Goal: Information Seeking & Learning: Learn about a topic

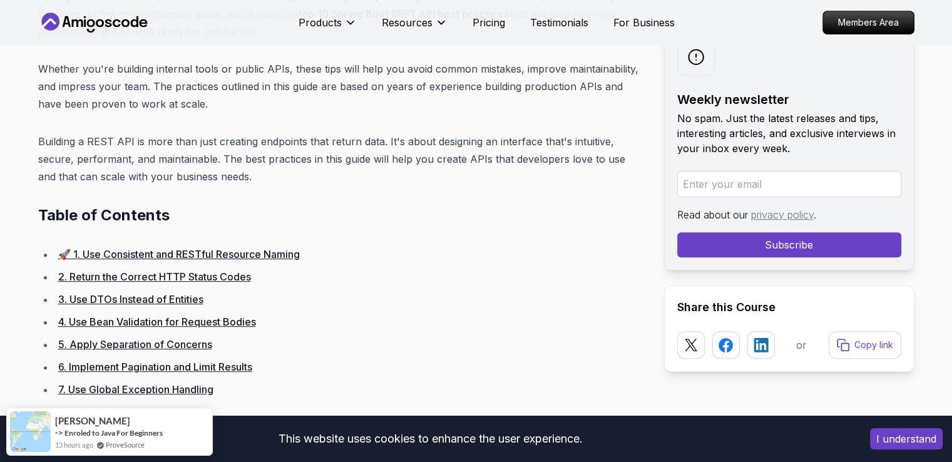
scroll to position [642, 0]
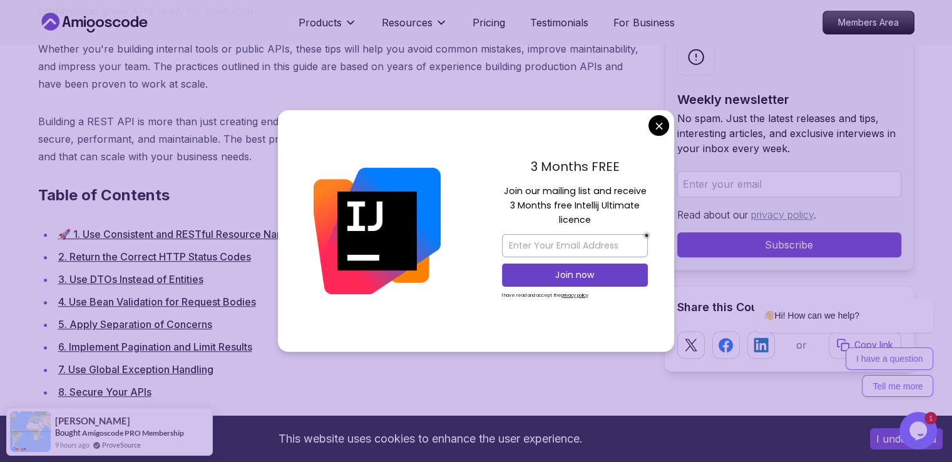
click at [550, 64] on p "Whether you're building internal tools or public APIs, these tips will help you…" at bounding box center [341, 66] width 606 height 53
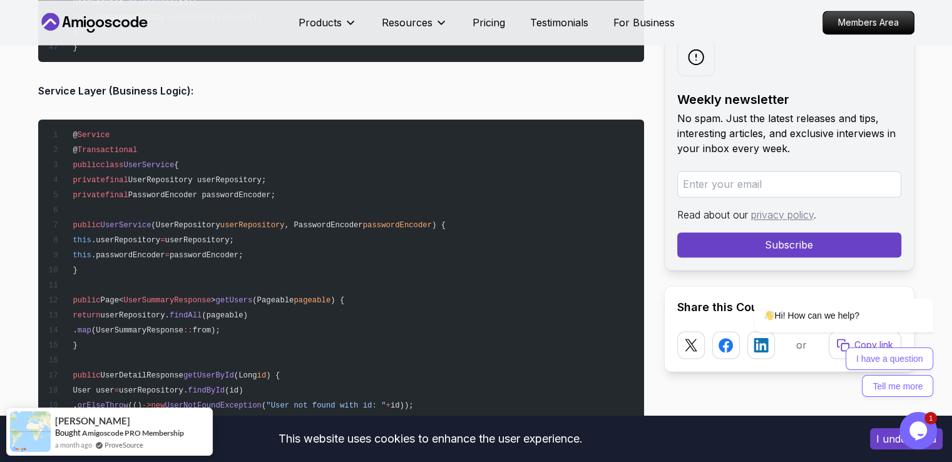
scroll to position [6647, 0]
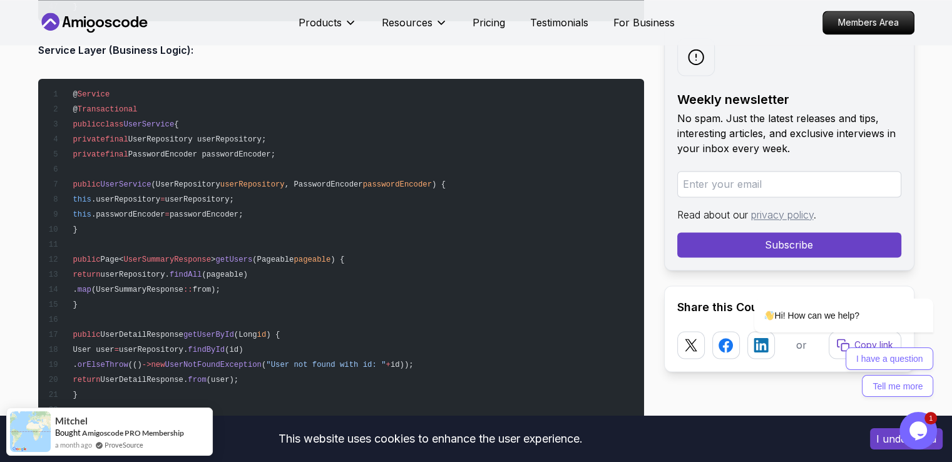
click at [881, 441] on button "I understand" at bounding box center [906, 438] width 73 height 21
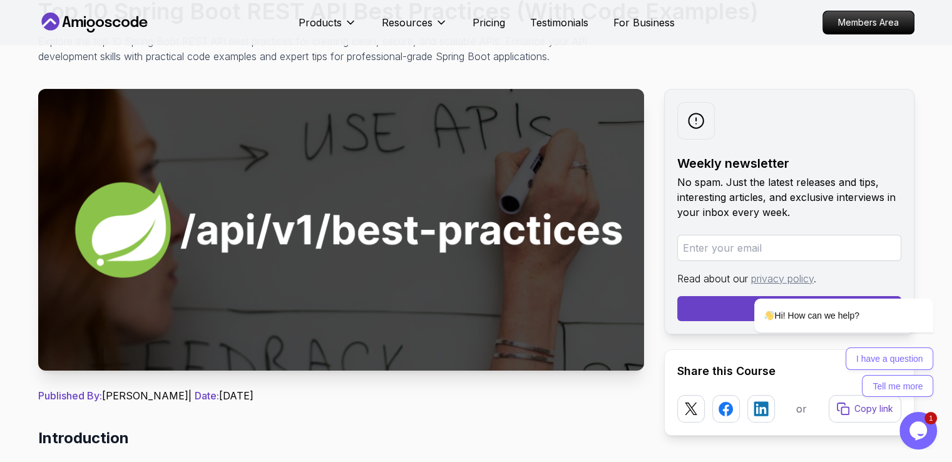
scroll to position [0, 0]
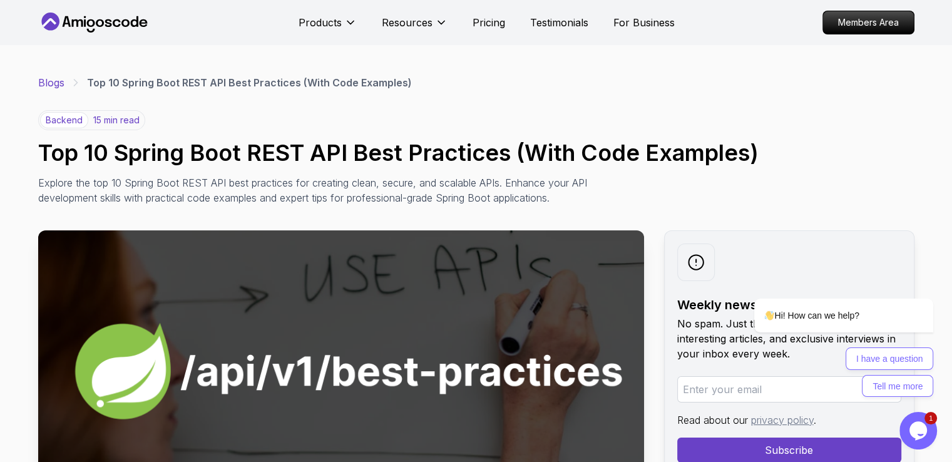
click at [58, 79] on link "Blogs" at bounding box center [51, 82] width 26 height 15
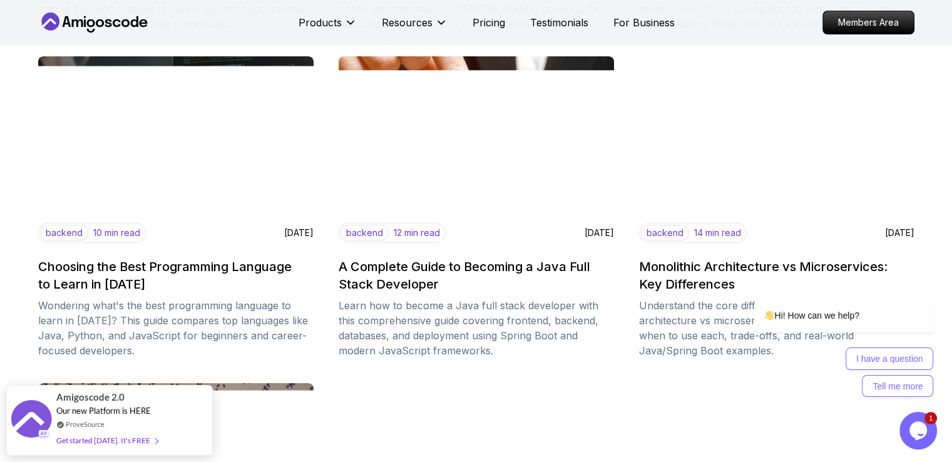
scroll to position [504, 0]
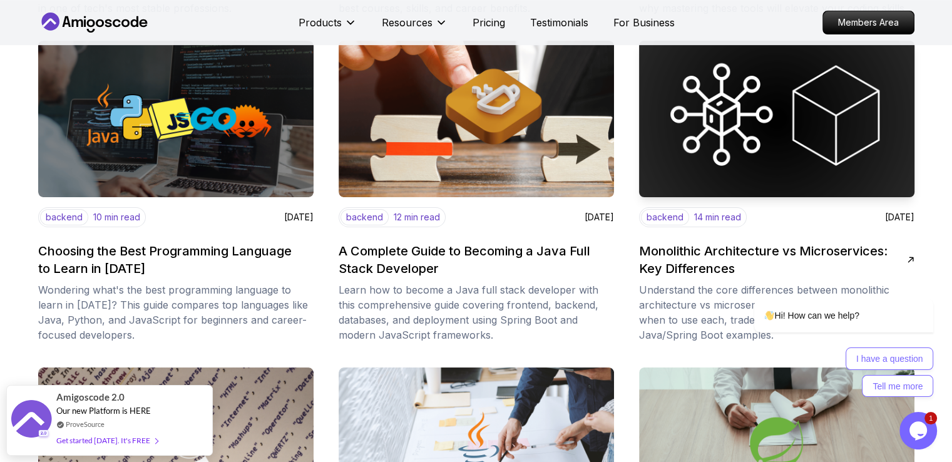
click at [771, 143] on img at bounding box center [776, 119] width 289 height 165
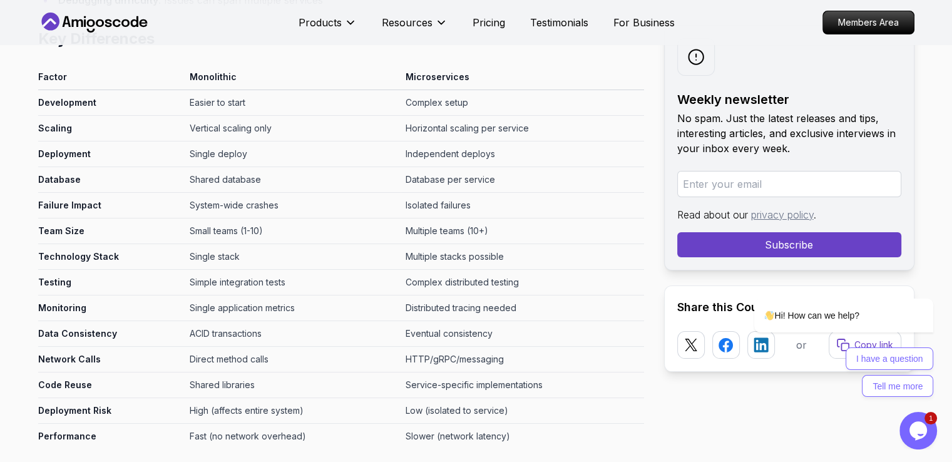
scroll to position [4910, 0]
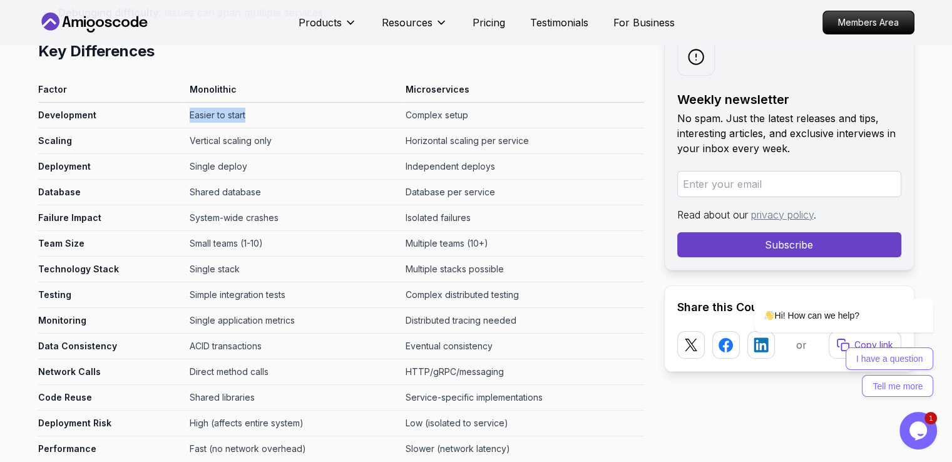
drag, startPoint x: 175, startPoint y: 115, endPoint x: 255, endPoint y: 113, distance: 80.1
click at [255, 113] on tr "Development Easier to start Complex setup" at bounding box center [341, 116] width 606 height 26
drag, startPoint x: 164, startPoint y: 138, endPoint x: 252, endPoint y: 143, distance: 88.4
click at [252, 143] on tr "Scaling Vertical scaling only Horizontal scaling per service" at bounding box center [341, 141] width 606 height 26
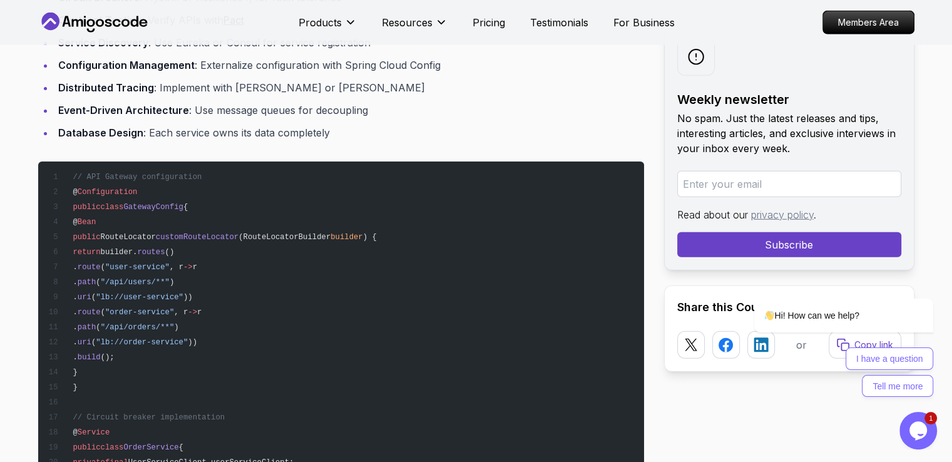
scroll to position [8147, 0]
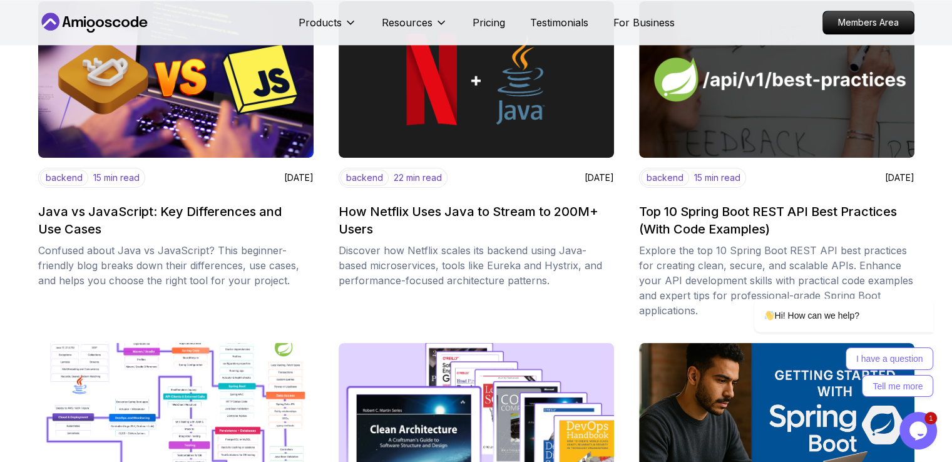
scroll to position [1200, 0]
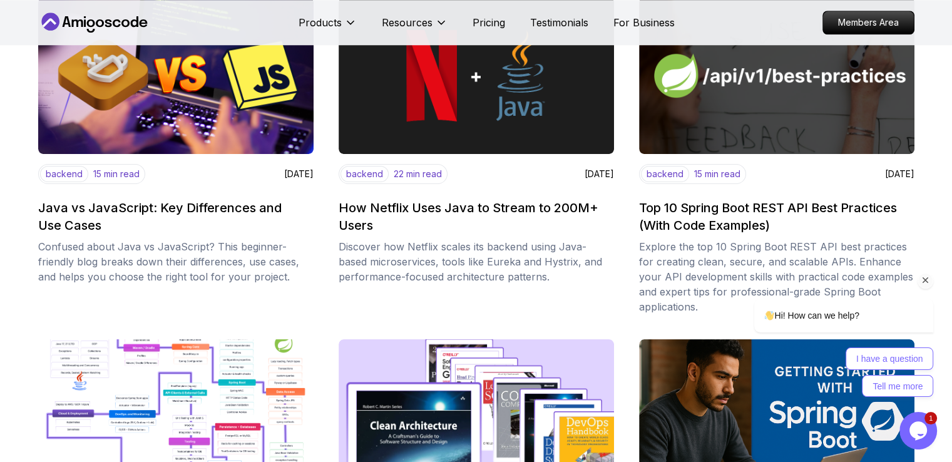
click at [837, 209] on div "Hi! How can we help? I have a question Tell me more" at bounding box center [826, 300] width 225 height 205
click at [768, 208] on div "Hi! How can we help? I have a question Tell me more" at bounding box center [826, 300] width 225 height 205
click at [735, 121] on img at bounding box center [776, 76] width 289 height 165
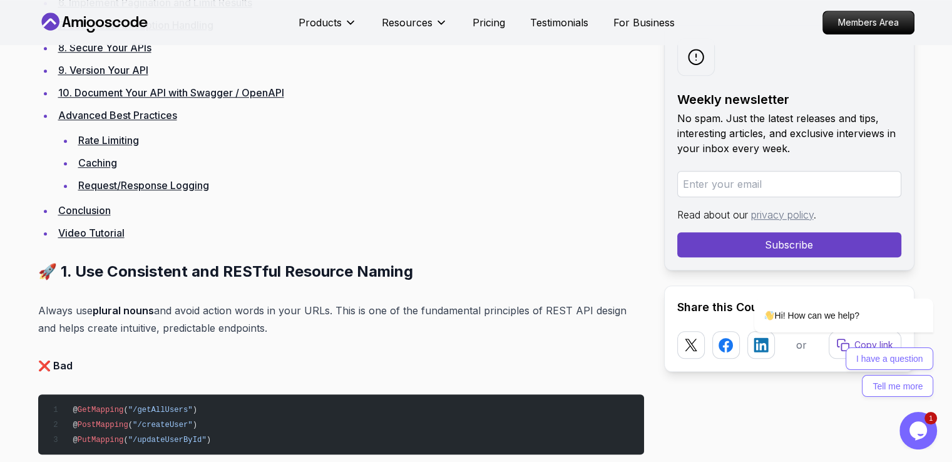
scroll to position [1046, 0]
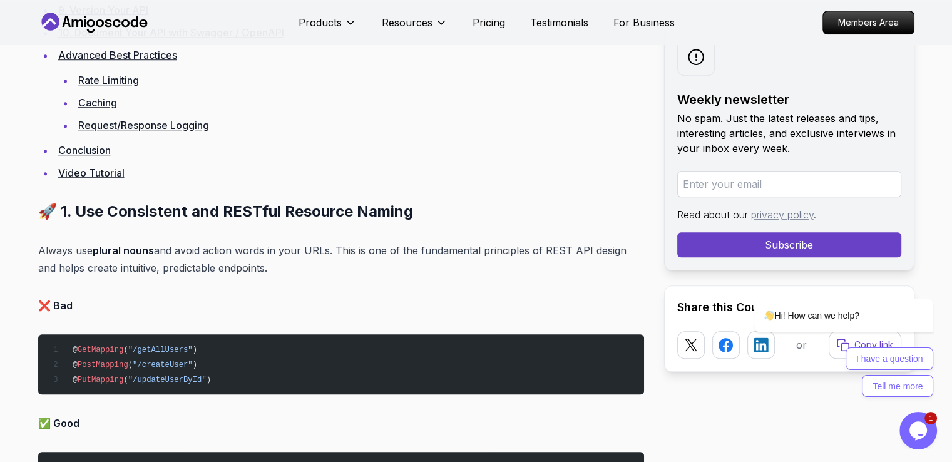
click at [307, 274] on p "Always use plural nouns and avoid action words in your URLs. This is one of the…" at bounding box center [341, 259] width 606 height 35
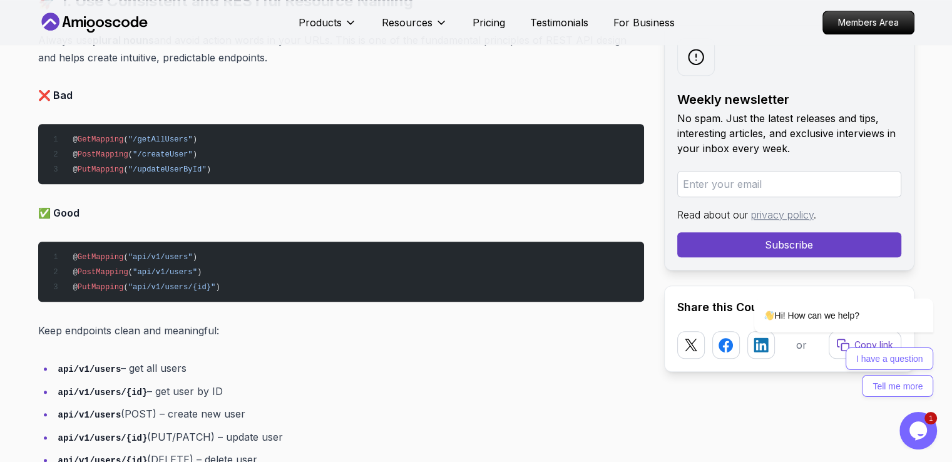
scroll to position [1296, 0]
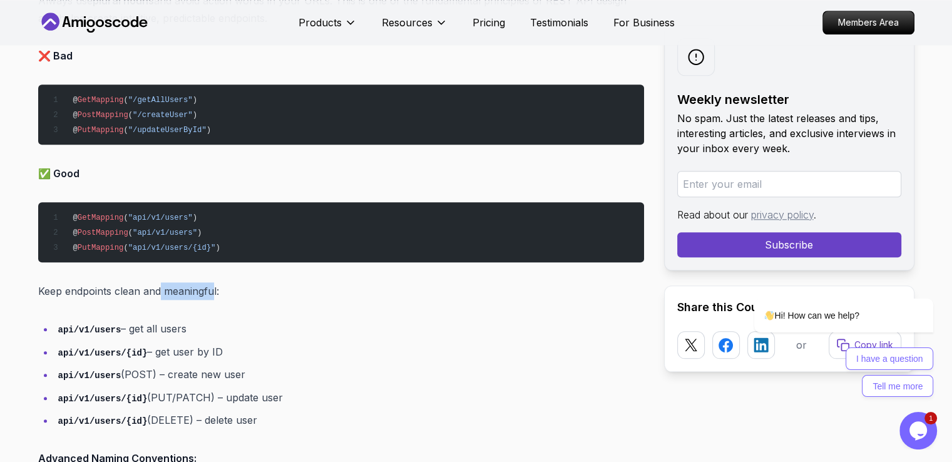
drag, startPoint x: 215, startPoint y: 289, endPoint x: 160, endPoint y: 285, distance: 54.6
click at [160, 285] on p "Keep endpoints clean and meaningful:" at bounding box center [341, 291] width 606 height 18
drag, startPoint x: 60, startPoint y: 334, endPoint x: 75, endPoint y: 342, distance: 17.1
click at [118, 335] on li "api/v1/users – get all users" at bounding box center [349, 329] width 590 height 18
drag, startPoint x: 213, startPoint y: 406, endPoint x: 140, endPoint y: 412, distance: 72.9
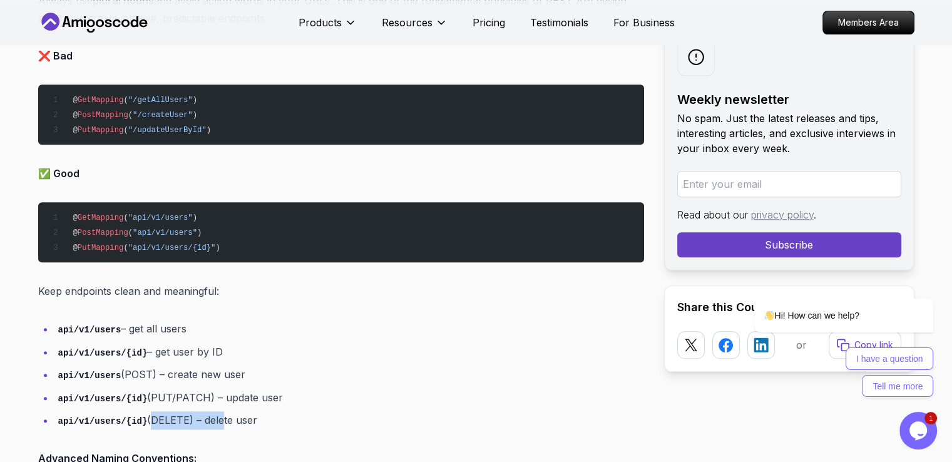
click at [140, 412] on ul "api/v1/users – get all users api/v1/users/{id} – get user by ID api/v1/users (P…" at bounding box center [341, 375] width 606 height 110
click at [106, 421] on code "api/v1/users/{id}" at bounding box center [103, 421] width 90 height 10
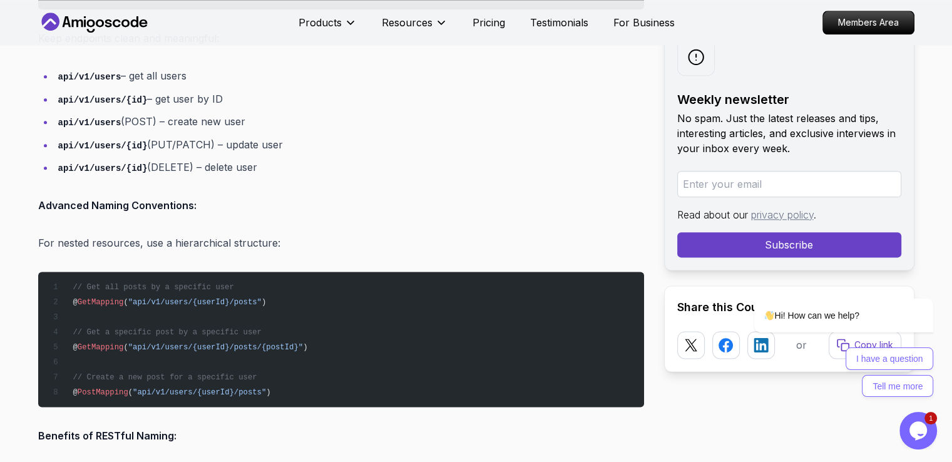
scroll to position [1570, 0]
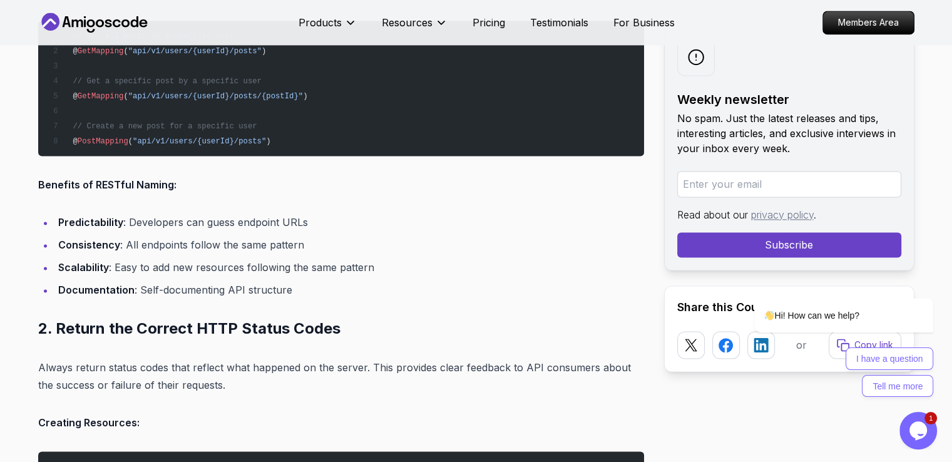
scroll to position [1823, 0]
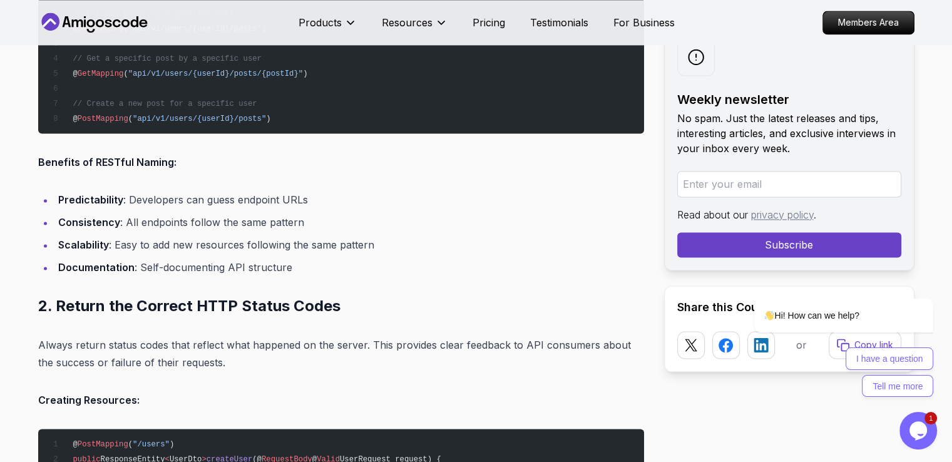
click at [147, 397] on p "Creating Resources:" at bounding box center [341, 400] width 606 height 18
click at [233, 364] on p "Always return status codes that reflect what happened on the server. This provi…" at bounding box center [341, 353] width 606 height 35
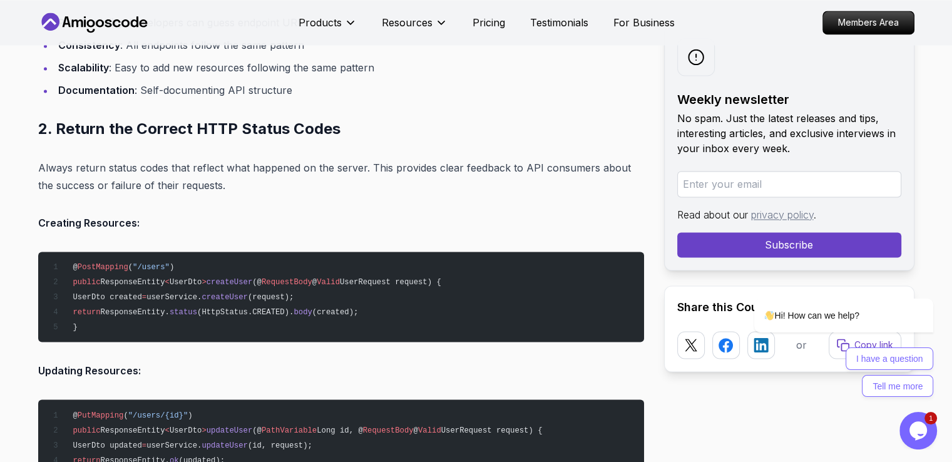
scroll to position [2000, 0]
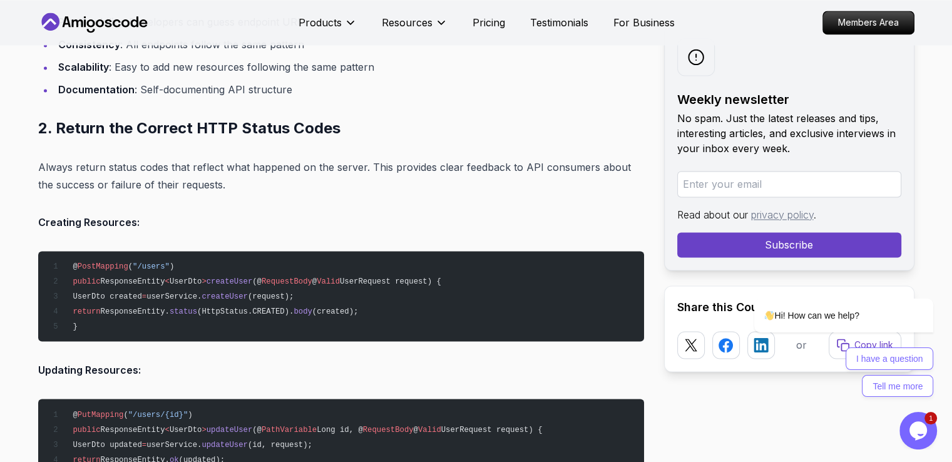
click at [215, 375] on p "Updating Resources:" at bounding box center [341, 370] width 606 height 18
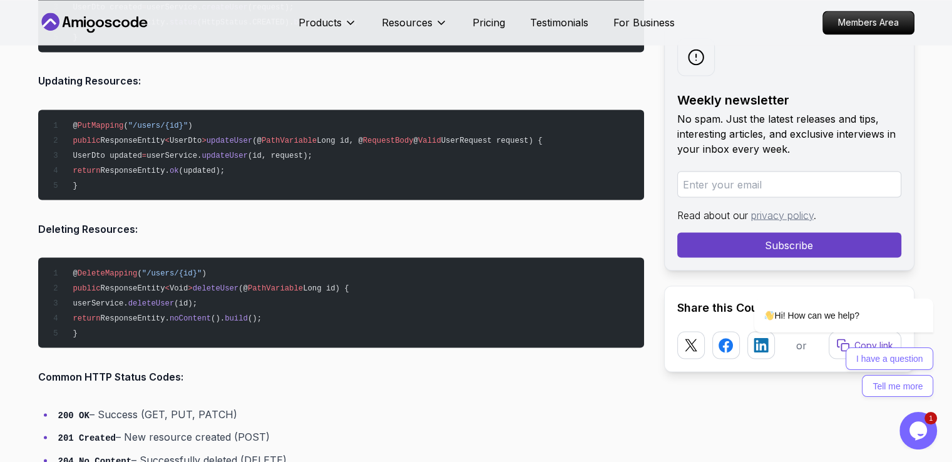
scroll to position [2275, 0]
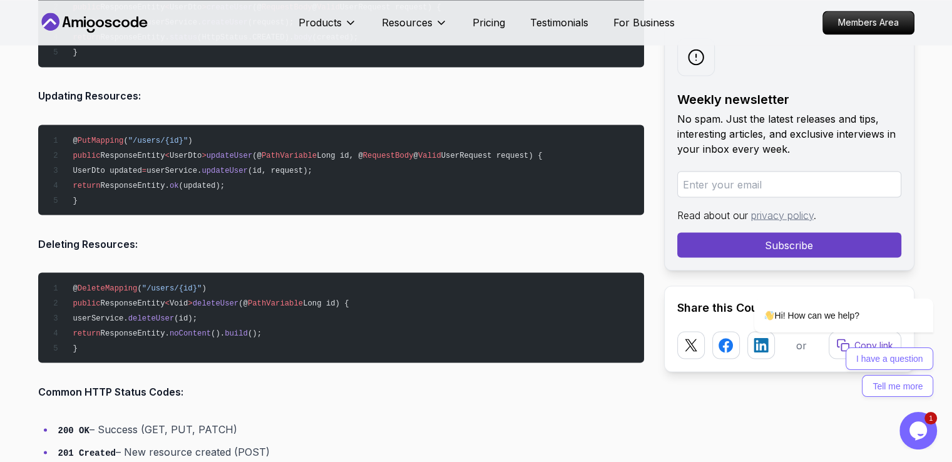
click at [163, 430] on li "200 OK – Success (GET, PUT, PATCH)" at bounding box center [349, 429] width 590 height 18
drag, startPoint x: 61, startPoint y: 431, endPoint x: 74, endPoint y: 427, distance: 13.7
click at [74, 427] on code "200 OK" at bounding box center [73, 430] width 31 height 10
click at [56, 444] on li "201 Created – New resource created (POST)" at bounding box center [349, 452] width 590 height 18
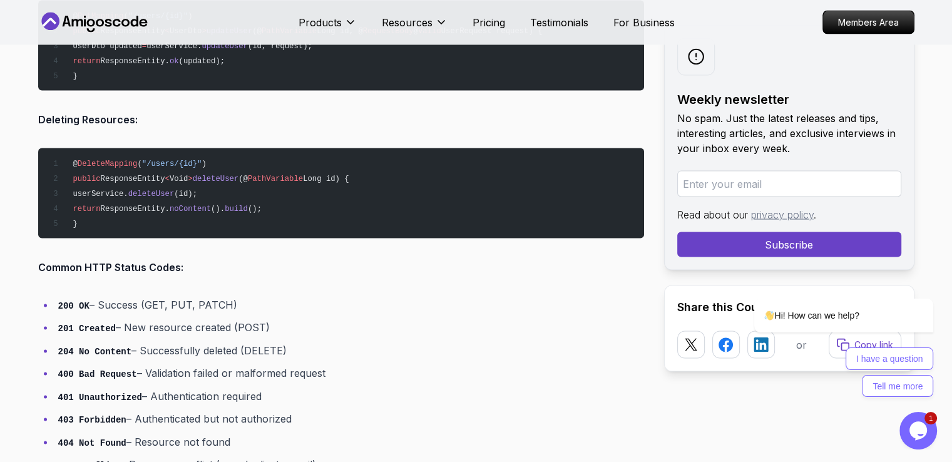
scroll to position [2402, 0]
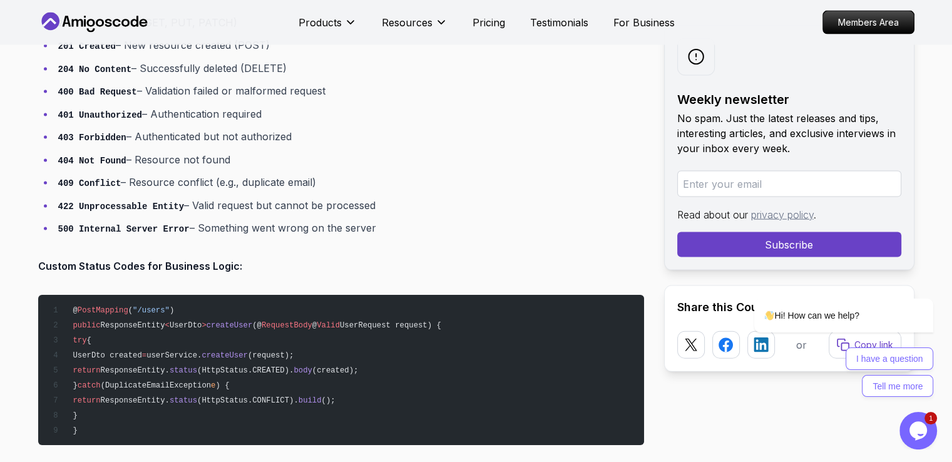
scroll to position [2701, 0]
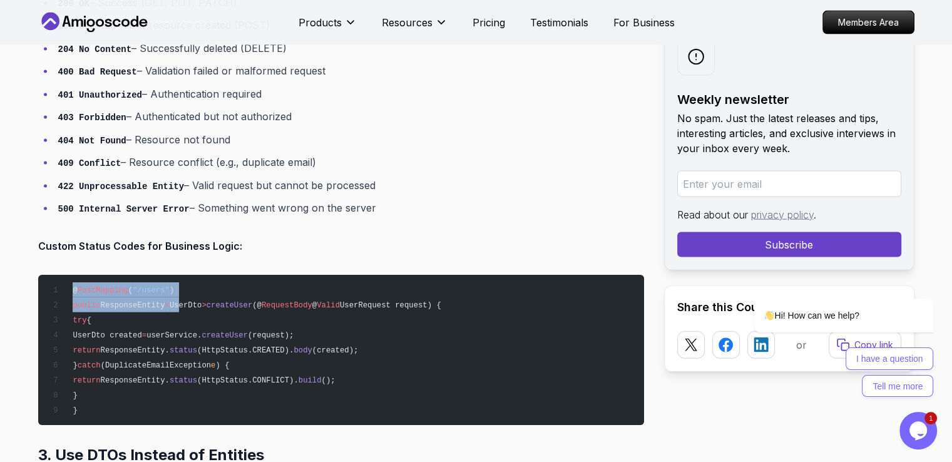
drag, startPoint x: 86, startPoint y: 286, endPoint x: 180, endPoint y: 297, distance: 94.5
click at [178, 296] on code "@ PostMapping ( "/users" ) public ResponseEntity < UserDto > createUser (@ Requ…" at bounding box center [244, 350] width 393 height 129
click at [200, 305] on pre "@ PostMapping ( "/users" ) public ResponseEntity < UserDto > createUser (@ Requ…" at bounding box center [341, 350] width 606 height 150
click at [228, 301] on span "createUser" at bounding box center [230, 305] width 46 height 9
click at [262, 302] on span "RequestBody" at bounding box center [287, 305] width 51 height 9
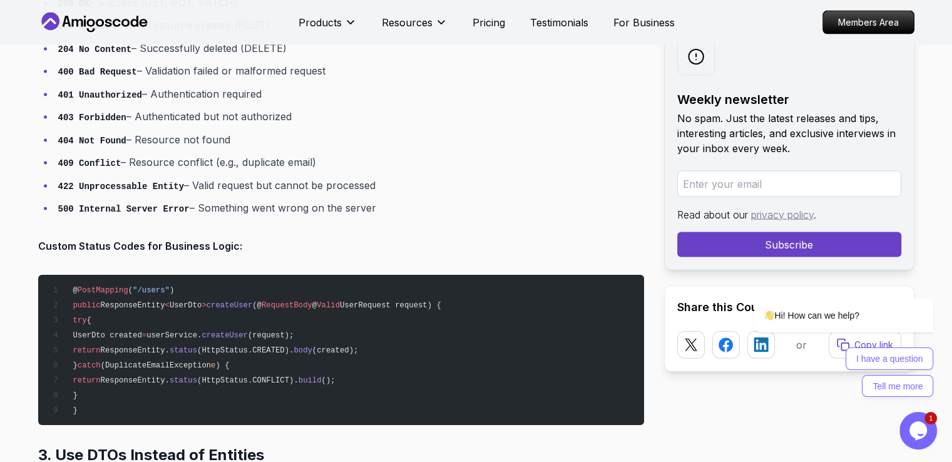
click at [275, 301] on span "RequestBody" at bounding box center [287, 305] width 51 height 9
click at [323, 305] on pre "@ PostMapping ( "/users" ) public ResponseEntity < UserDto > createUser (@ Requ…" at bounding box center [341, 350] width 606 height 150
click at [369, 301] on span "UserRequest request) {" at bounding box center [390, 305] width 101 height 9
drag, startPoint x: 88, startPoint y: 317, endPoint x: 118, endPoint y: 376, distance: 66.6
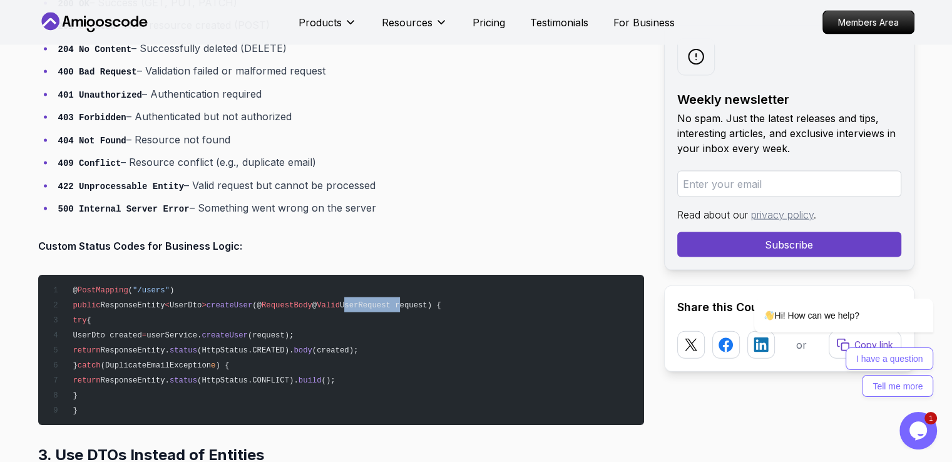
click at [118, 376] on code "@ PostMapping ( "/users" ) public ResponseEntity < UserDto > createUser (@ Requ…" at bounding box center [244, 350] width 393 height 129
click at [194, 331] on span "userService." at bounding box center [173, 335] width 55 height 9
click at [168, 346] on span "ResponseEntity." at bounding box center [135, 350] width 69 height 9
drag, startPoint x: 220, startPoint y: 344, endPoint x: 228, endPoint y: 344, distance: 7.5
click at [225, 346] on span "return ResponseEntity. status (HttpStatus.CREATED). body (created);" at bounding box center [203, 350] width 310 height 9
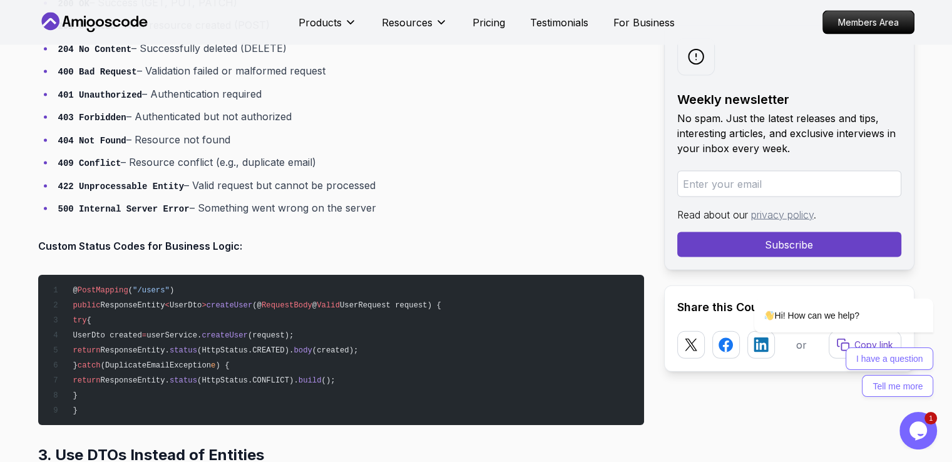
click at [279, 346] on span "(HttpStatus.CREATED)." at bounding box center [245, 350] width 96 height 9
click at [146, 361] on span "(DuplicateEmailException" at bounding box center [156, 365] width 110 height 9
click at [225, 376] on span "(HttpStatus.CONFLICT)." at bounding box center [247, 380] width 101 height 9
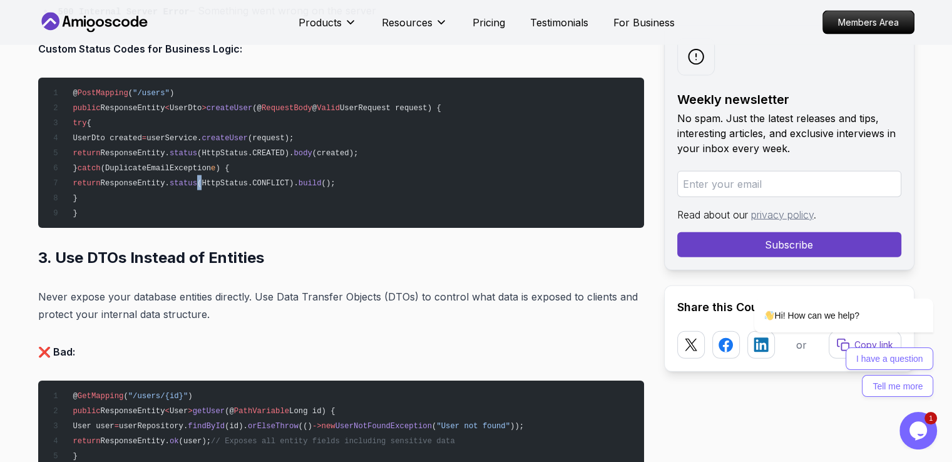
scroll to position [2934, 0]
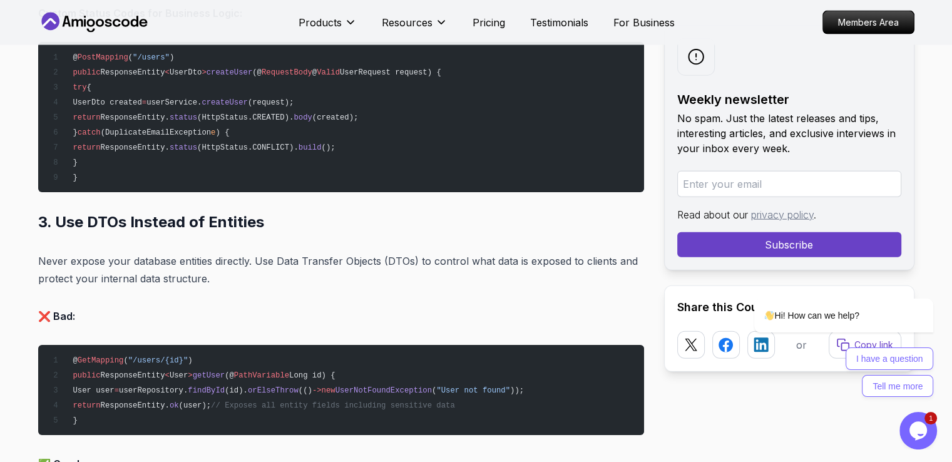
click at [171, 372] on span "User" at bounding box center [179, 375] width 18 height 9
click at [303, 376] on pre "@ GetMapping ( "/users/{id}" ) public ResponseEntity < User > getUser (@ PathVa…" at bounding box center [341, 390] width 606 height 90
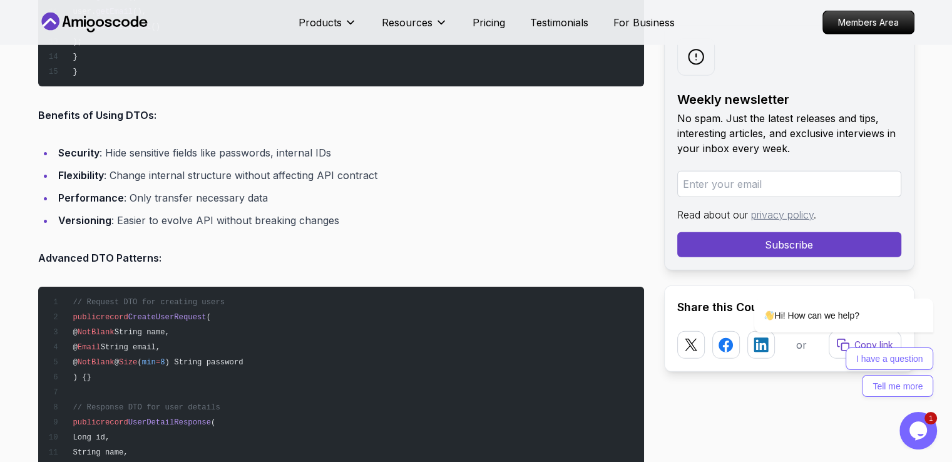
scroll to position [3803, 0]
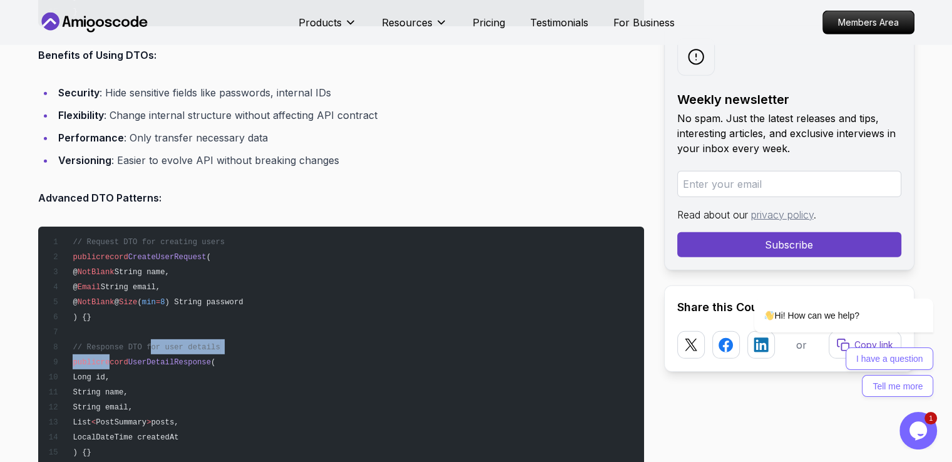
drag, startPoint x: 124, startPoint y: 349, endPoint x: 145, endPoint y: 345, distance: 20.9
click at [145, 345] on pre "// Request DTO for creating users public record CreateUserRequest ( @ NotBlank …" at bounding box center [341, 399] width 606 height 345
click at [123, 343] on span "// Response DTO for user details" at bounding box center [146, 347] width 147 height 9
drag, startPoint x: 146, startPoint y: 359, endPoint x: 203, endPoint y: 360, distance: 57.0
click at [203, 360] on span "UserDetailResponse" at bounding box center [169, 362] width 83 height 9
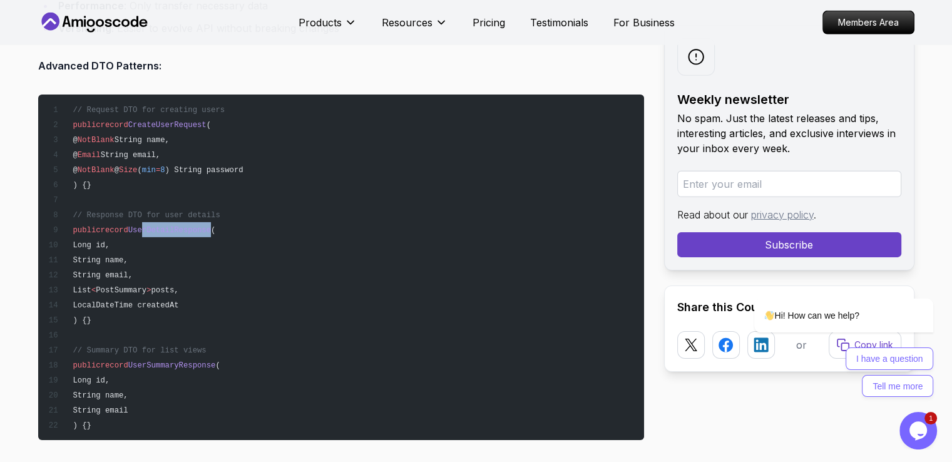
scroll to position [3976, 0]
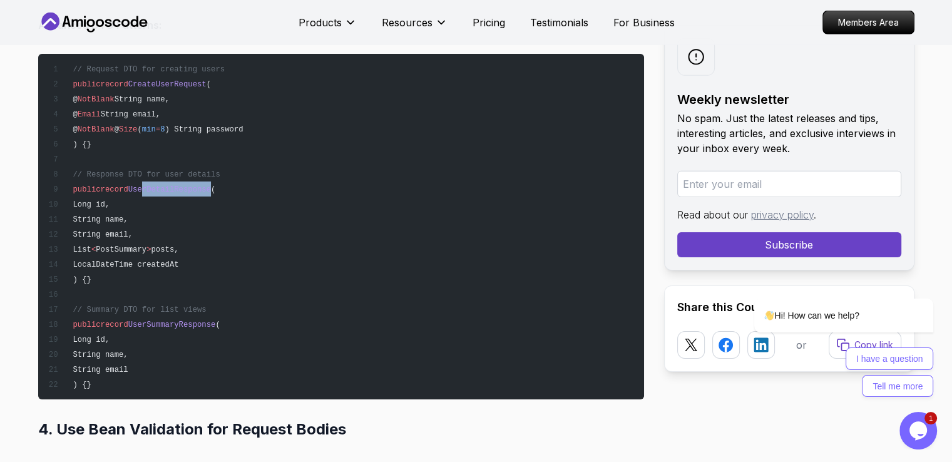
click at [191, 306] on span "// Summary DTO for list views" at bounding box center [139, 309] width 133 height 9
drag, startPoint x: 191, startPoint y: 306, endPoint x: 128, endPoint y: 312, distance: 62.8
click at [128, 312] on pre "// Request DTO for creating users public record CreateUserRequest ( @ NotBlank …" at bounding box center [341, 226] width 606 height 345
click at [136, 330] on pre "// Request DTO for creating users public record CreateUserRequest ( @ NotBlank …" at bounding box center [341, 226] width 606 height 345
click at [158, 323] on span "UserSummaryResponse" at bounding box center [172, 324] width 88 height 9
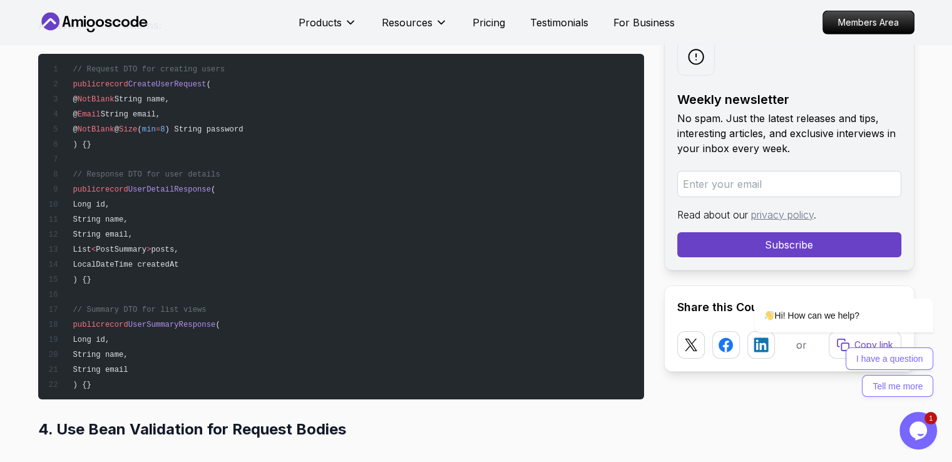
click at [158, 323] on span "UserSummaryResponse" at bounding box center [172, 324] width 88 height 9
click at [158, 325] on pre "// Request DTO for creating users public record CreateUserRequest ( @ NotBlank …" at bounding box center [341, 226] width 606 height 345
click at [120, 320] on span "record" at bounding box center [115, 324] width 28 height 9
click at [118, 192] on pre "// Request DTO for creating users public record CreateUserRequest ( @ NotBlank …" at bounding box center [341, 226] width 606 height 345
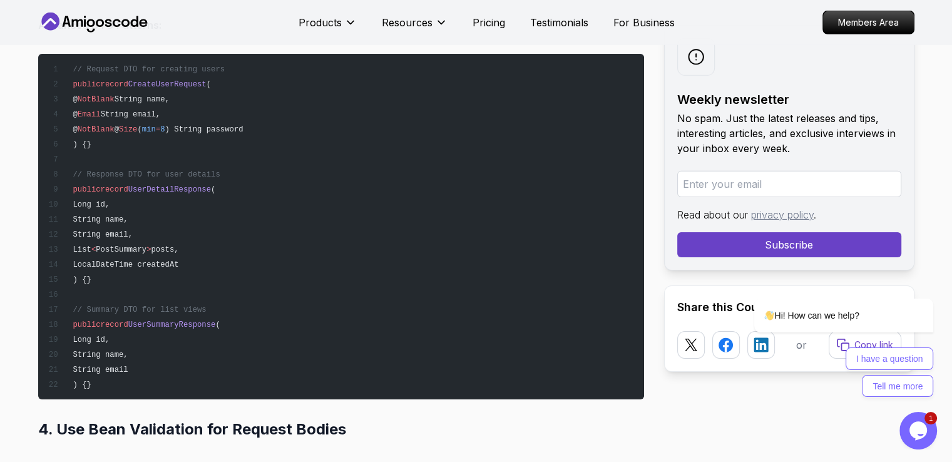
click at [118, 80] on span "record" at bounding box center [115, 84] width 28 height 9
click at [118, 177] on pre "// Request DTO for creating users public record CreateUserRequest ( @ NotBlank …" at bounding box center [341, 226] width 606 height 345
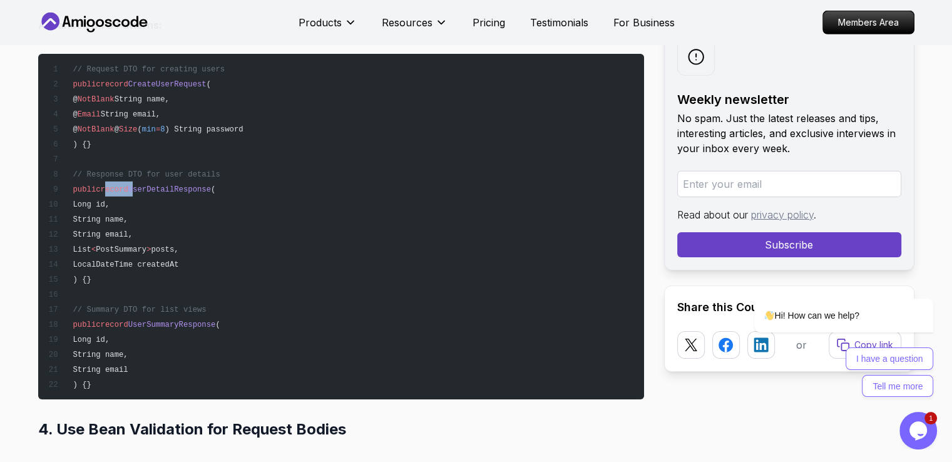
drag, startPoint x: 91, startPoint y: 255, endPoint x: 197, endPoint y: 256, distance: 105.8
click at [178, 260] on span "LocalDateTime createdAt" at bounding box center [126, 264] width 106 height 9
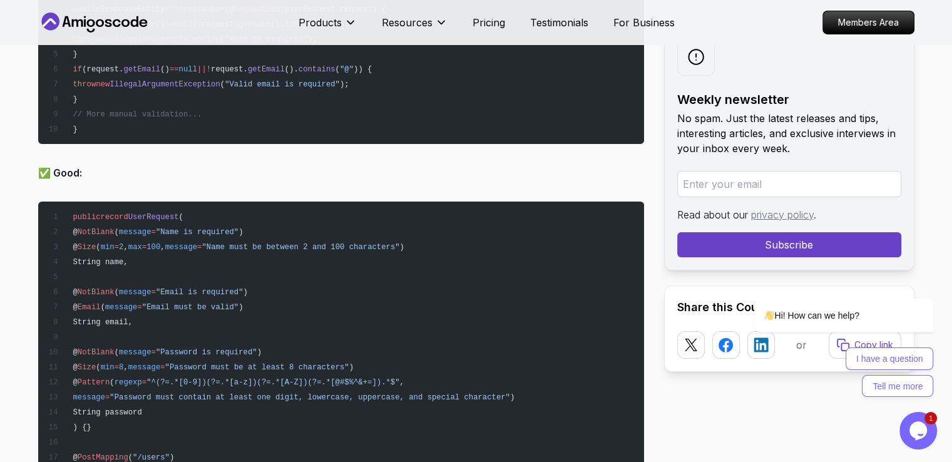
scroll to position [4511, 0]
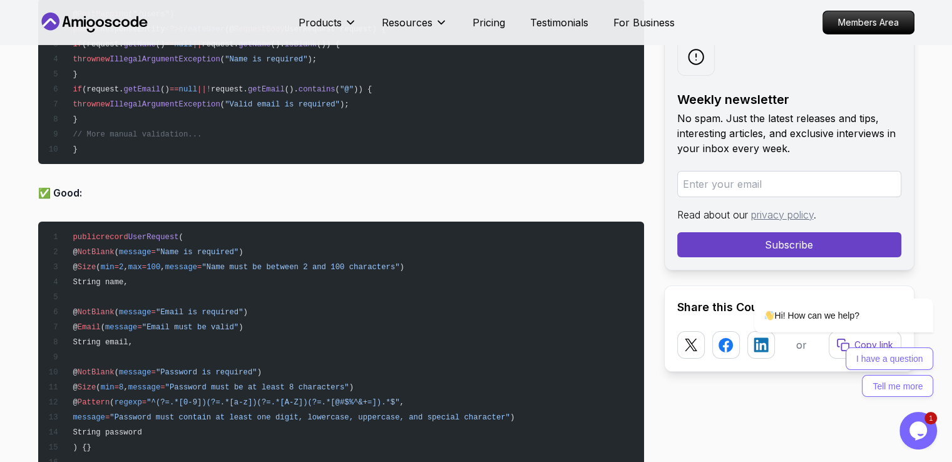
click at [115, 240] on pre "public record UserRequest ( @ NotBlank ( message = "Name is required" ) @ Size …" at bounding box center [341, 394] width 606 height 345
click at [105, 256] on pre "public record UserRequest ( @ NotBlank ( message = "Name is required" ) @ Size …" at bounding box center [341, 394] width 606 height 345
click at [107, 278] on span "String name," at bounding box center [100, 282] width 55 height 9
click at [118, 312] on pre "public record UserRequest ( @ NotBlank ( message = "Name is required" ) @ Size …" at bounding box center [341, 394] width 606 height 345
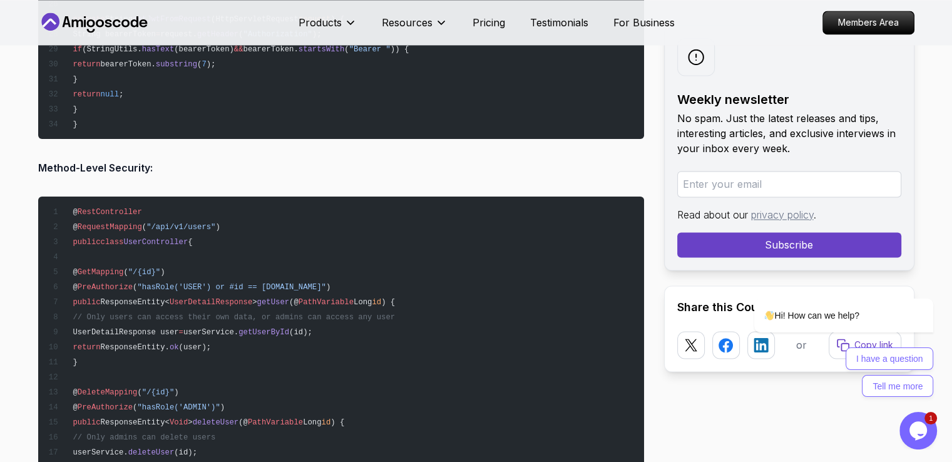
scroll to position [11462, 0]
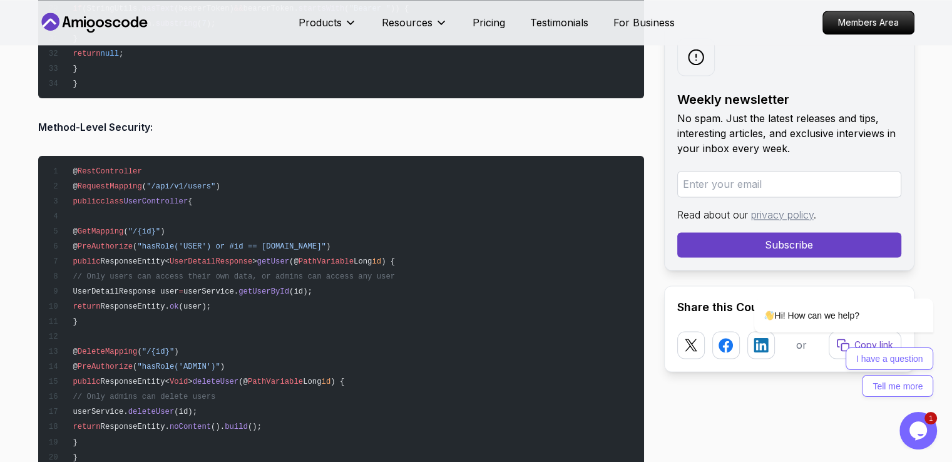
drag, startPoint x: 949, startPoint y: 299, endPoint x: 951, endPoint y: 308, distance: 9.6
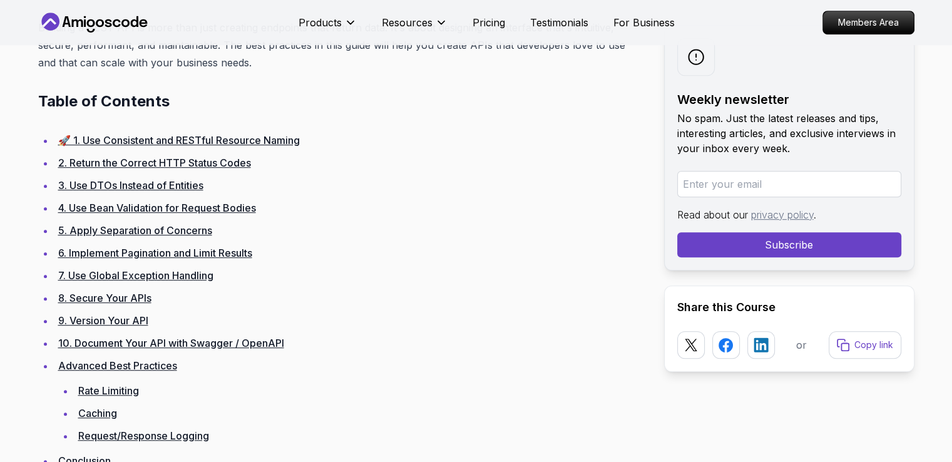
scroll to position [716, 0]
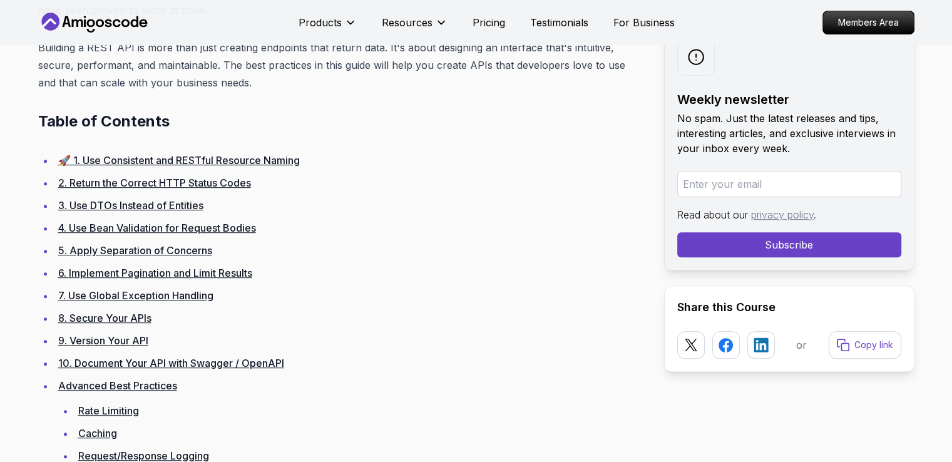
click at [179, 178] on link "2. Return the Correct HTTP Status Codes" at bounding box center [154, 183] width 193 height 13
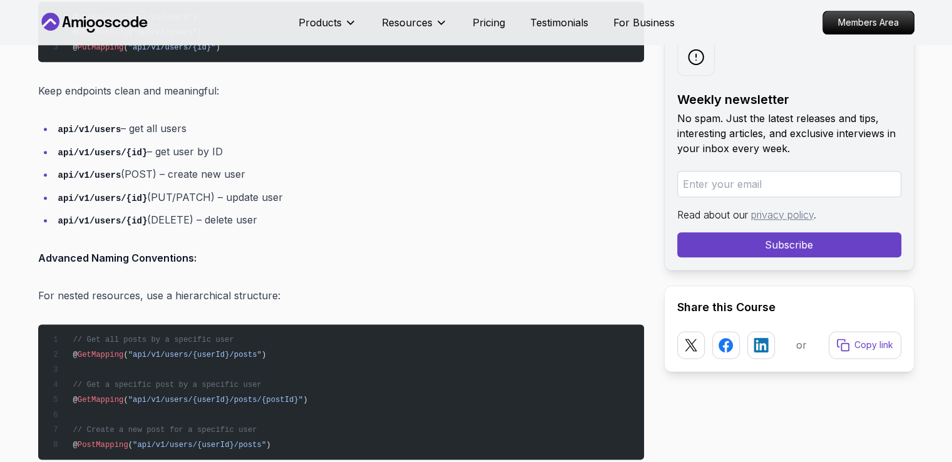
scroll to position [1638, 0]
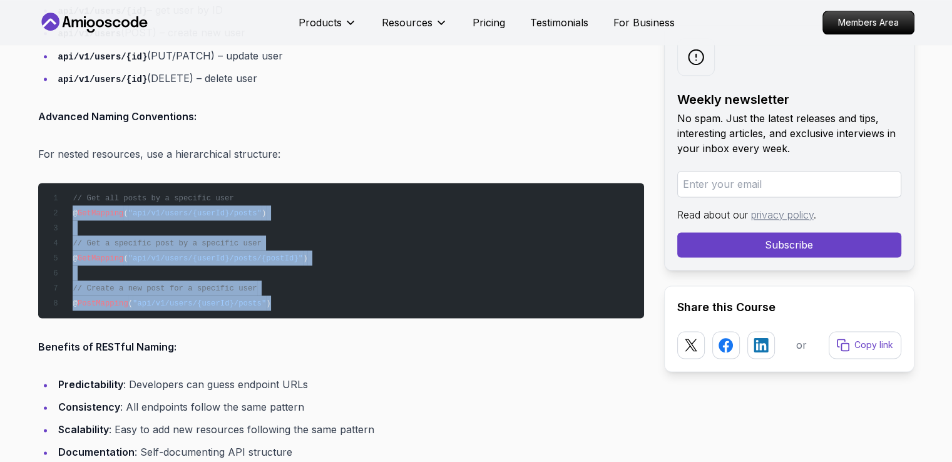
drag, startPoint x: 188, startPoint y: 266, endPoint x: 71, endPoint y: 209, distance: 129.6
click at [71, 209] on pre "// Get all posts by a specific user @ GetMapping ( "api/v1/users/{userId}/posts…" at bounding box center [341, 250] width 606 height 135
copy code "@ GetMapping ( "api/v1/users/{userId}/posts" ) // Get a specific post by a spec…"
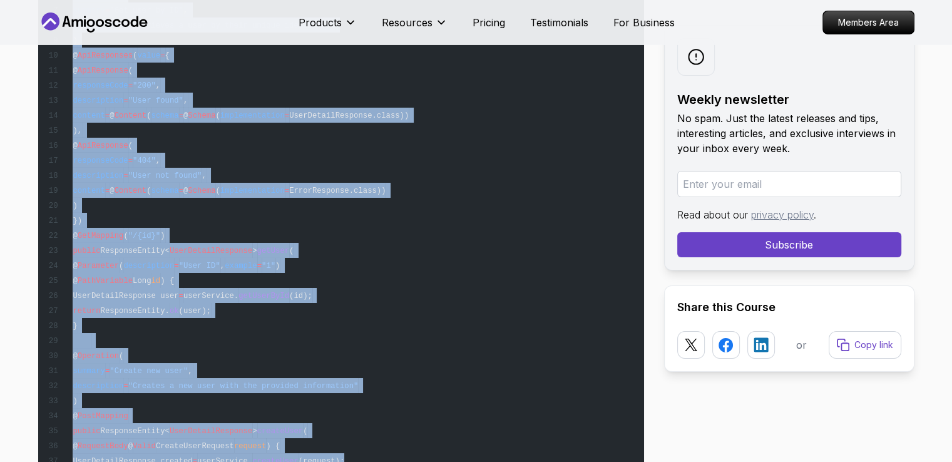
scroll to position [14041, 0]
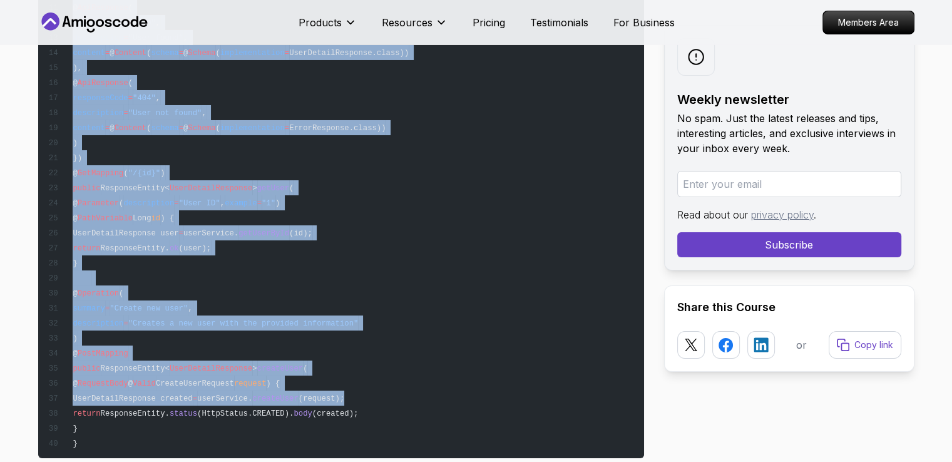
drag, startPoint x: 37, startPoint y: 211, endPoint x: 373, endPoint y: 389, distance: 380.5
copy div "🚀 1. Use Consistent and RESTful Resource Naming Always use plural nouns and avo…"
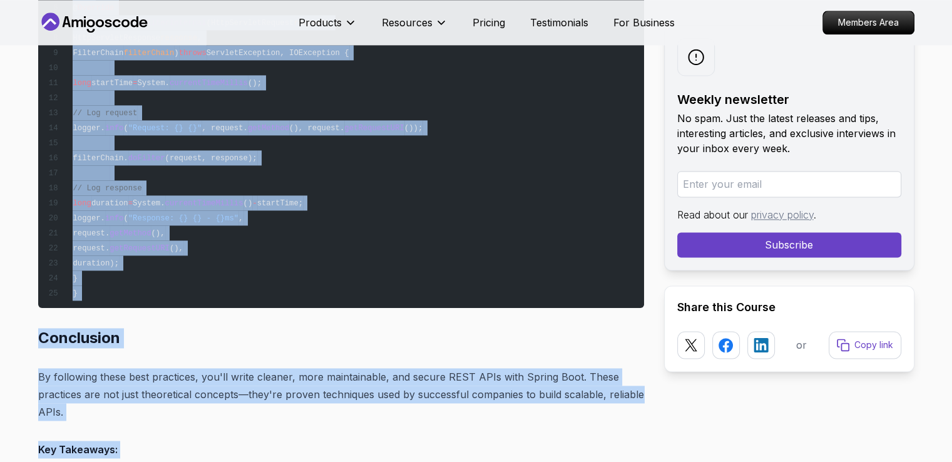
scroll to position [16082, 0]
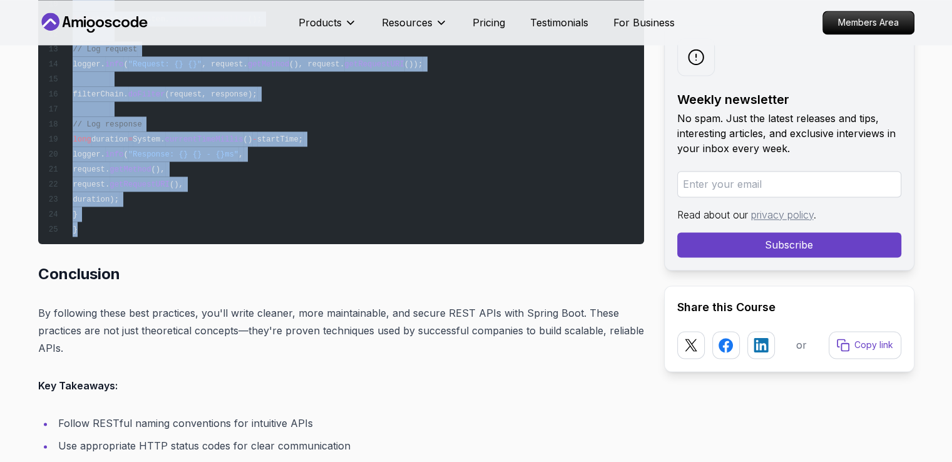
drag, startPoint x: 36, startPoint y: 278, endPoint x: 302, endPoint y: 224, distance: 270.8
copy div "Spring Boot makes it easy to build REST APIs quickly, but writing clean, secure…"
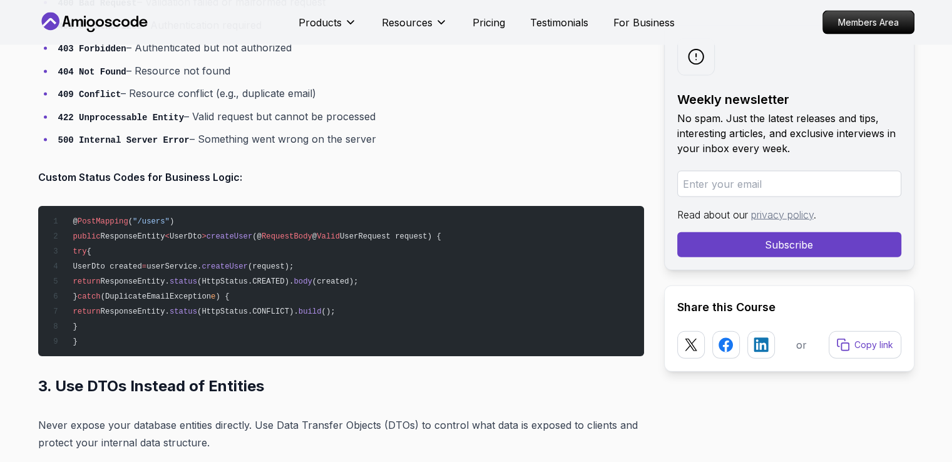
scroll to position [3824, 0]
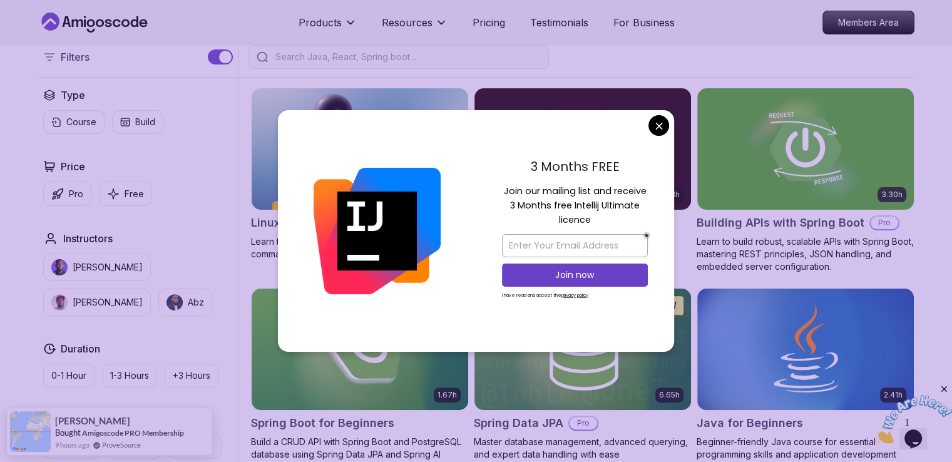
scroll to position [354, 0]
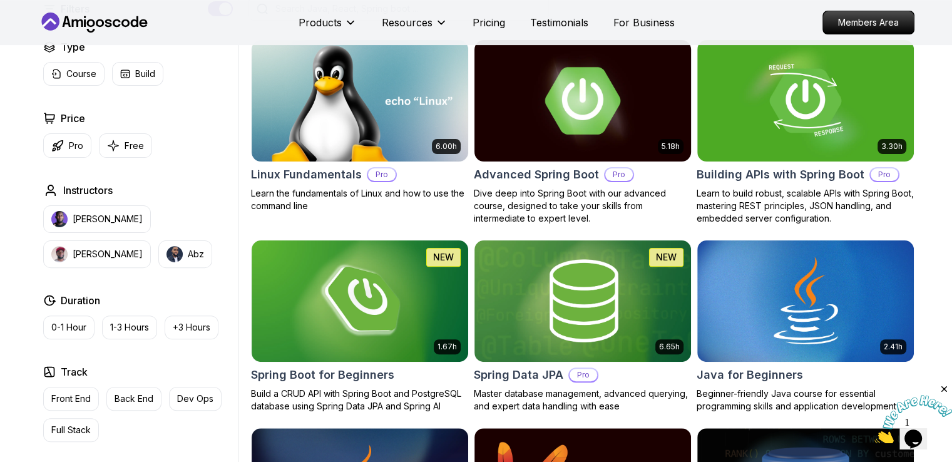
click at [578, 202] on p "Dive deep into Spring Boot with our advanced course, designed to take your skil…" at bounding box center [583, 206] width 218 height 38
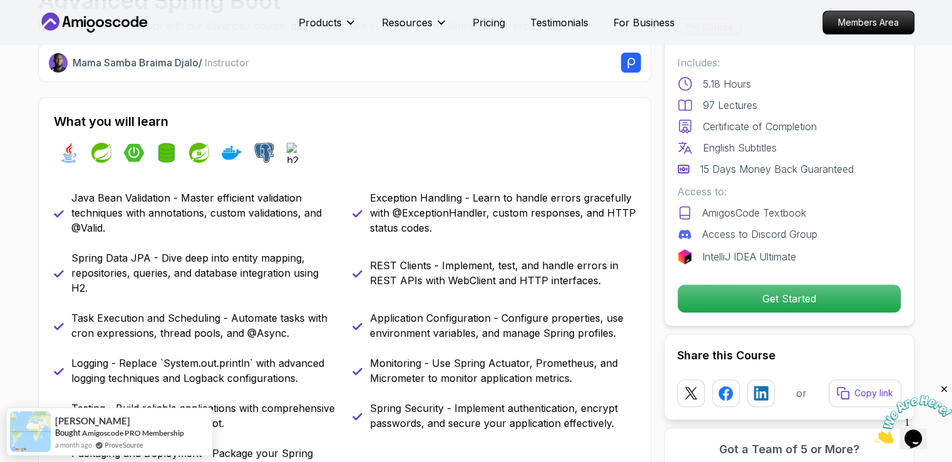
scroll to position [545, 0]
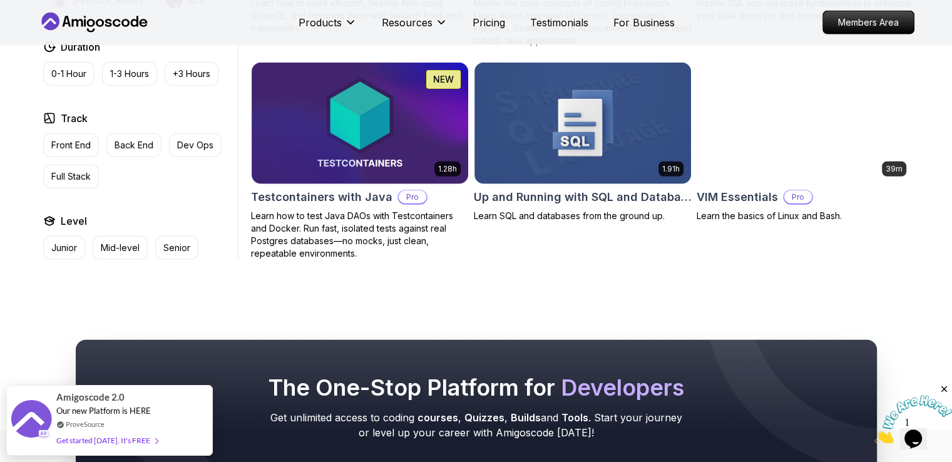
scroll to position [3342, 0]
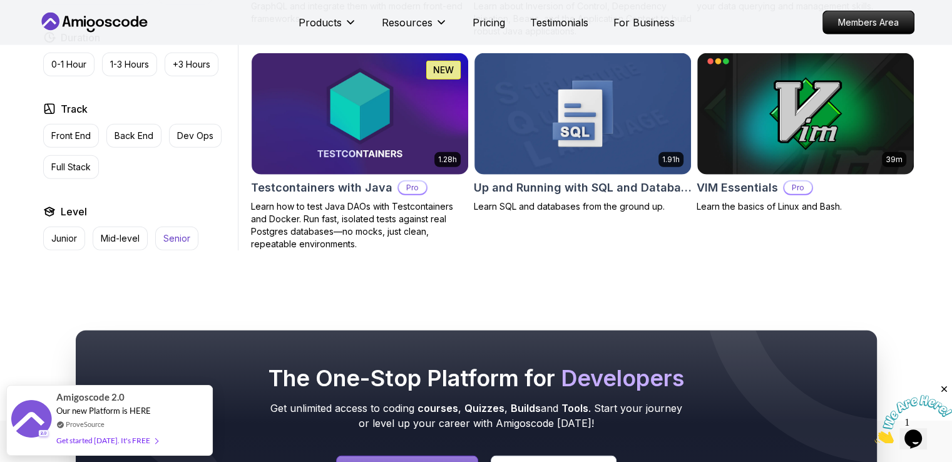
click at [185, 232] on p "Senior" at bounding box center [176, 238] width 27 height 13
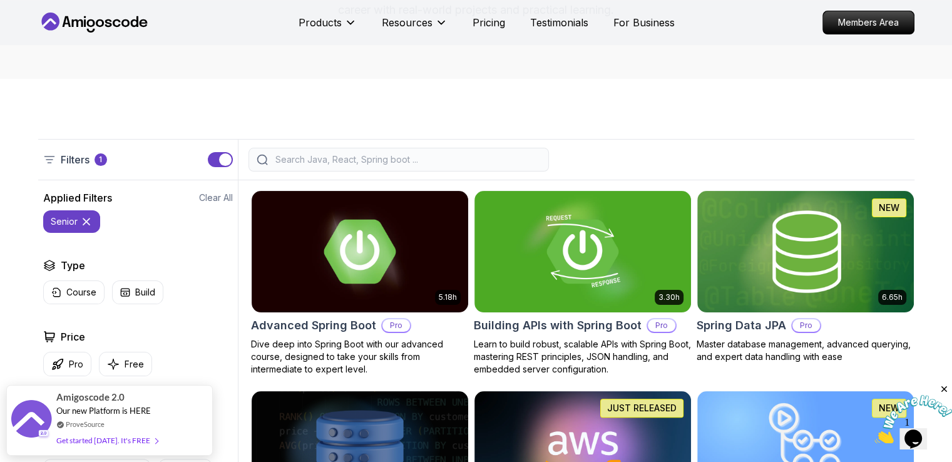
scroll to position [226, 0]
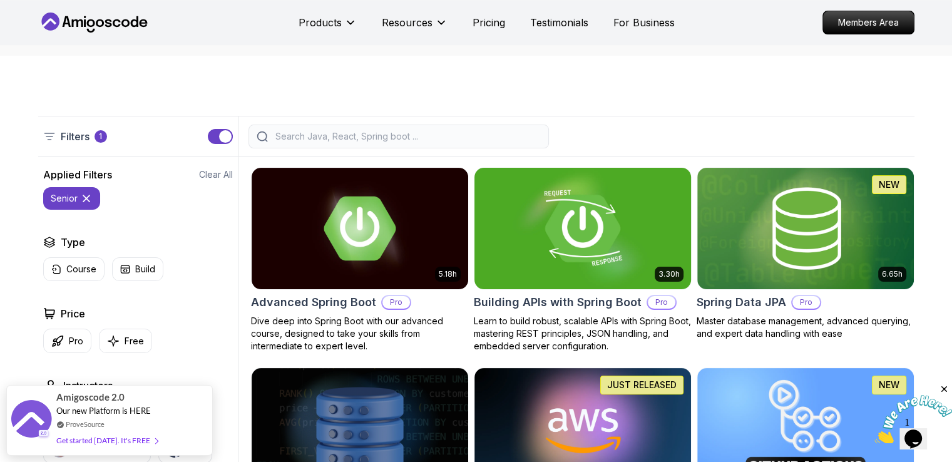
click at [573, 250] on img at bounding box center [582, 228] width 227 height 127
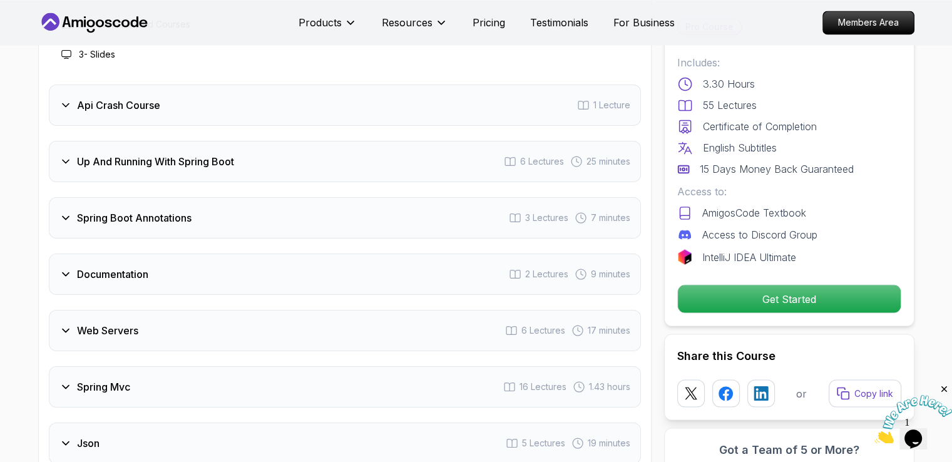
scroll to position [2171, 0]
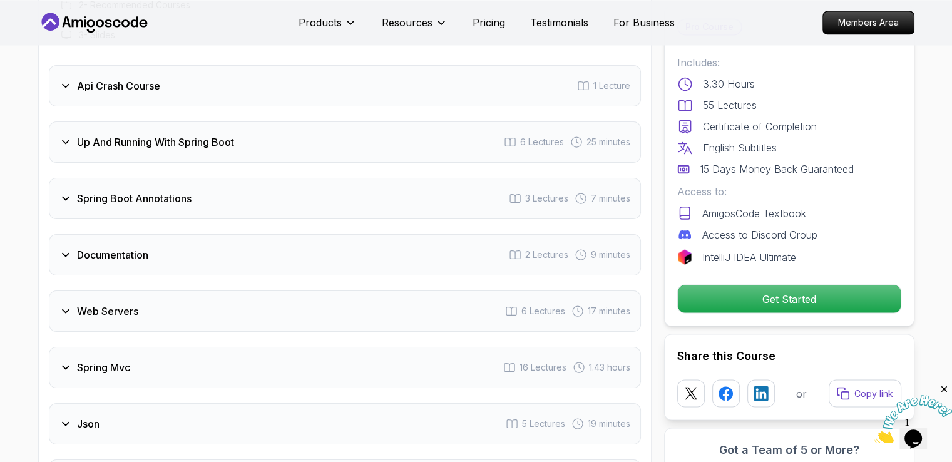
click at [307, 178] on div "Spring Boot Annotations 3 Lectures 7 minutes" at bounding box center [345, 198] width 592 height 41
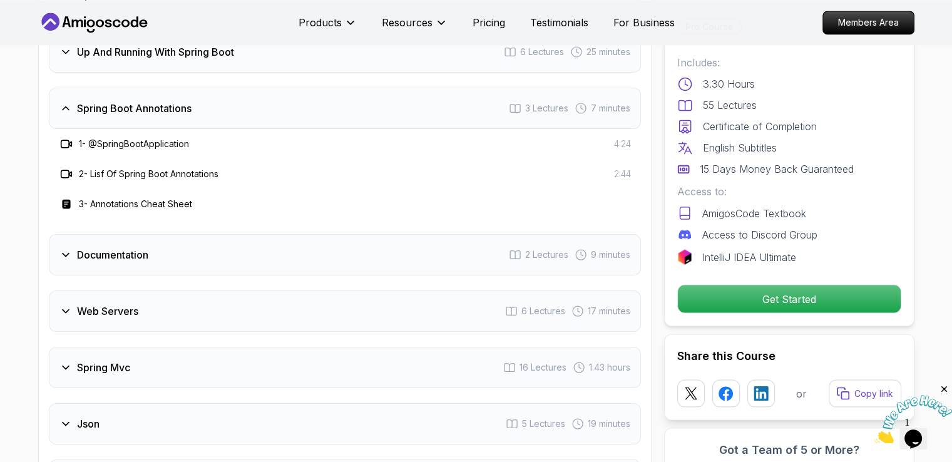
click at [216, 88] on div "Spring Boot Annotations 3 Lectures 7 minutes" at bounding box center [345, 108] width 592 height 41
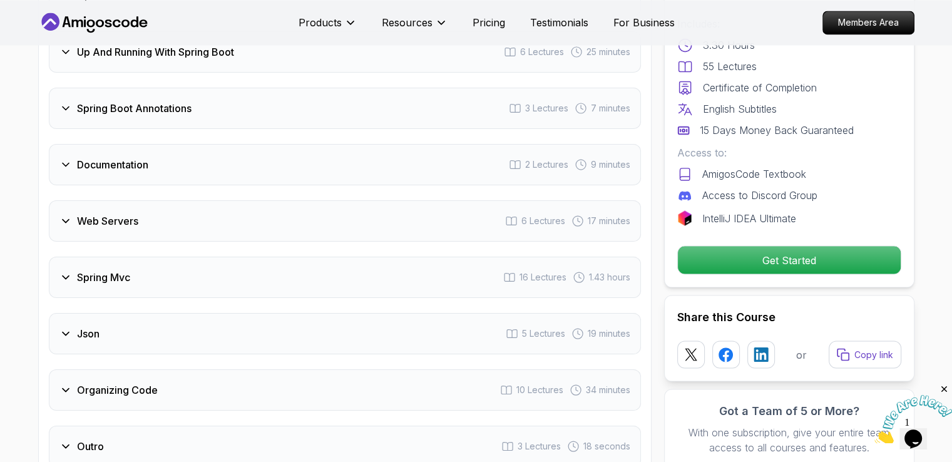
click at [203, 200] on div "Web Servers 6 Lectures 17 minutes" at bounding box center [345, 220] width 592 height 41
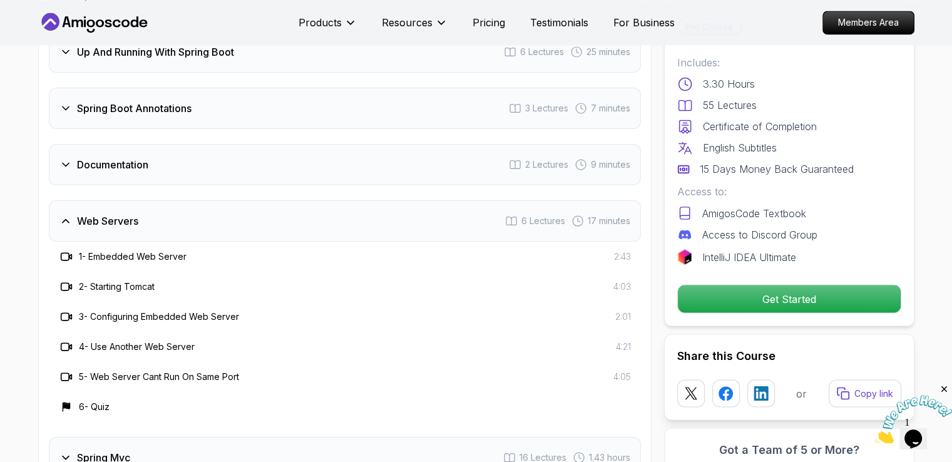
click at [203, 200] on div "Web Servers 6 Lectures 17 minutes" at bounding box center [345, 220] width 592 height 41
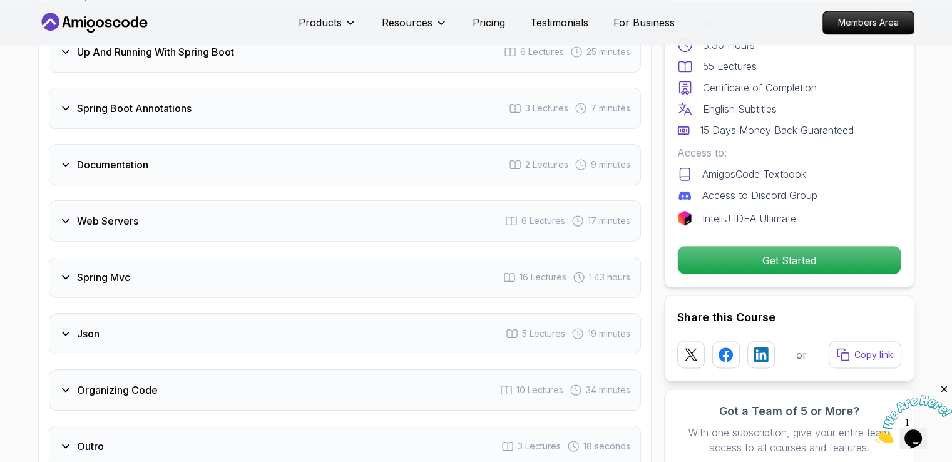
click at [201, 156] on div "Documentation 2 Lectures 9 minutes" at bounding box center [345, 164] width 592 height 41
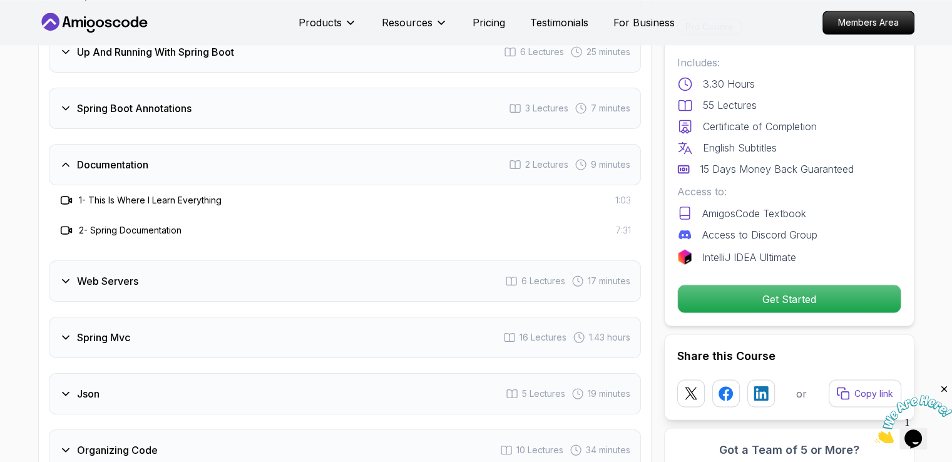
click at [201, 144] on div "Documentation 2 Lectures 9 minutes" at bounding box center [345, 164] width 592 height 41
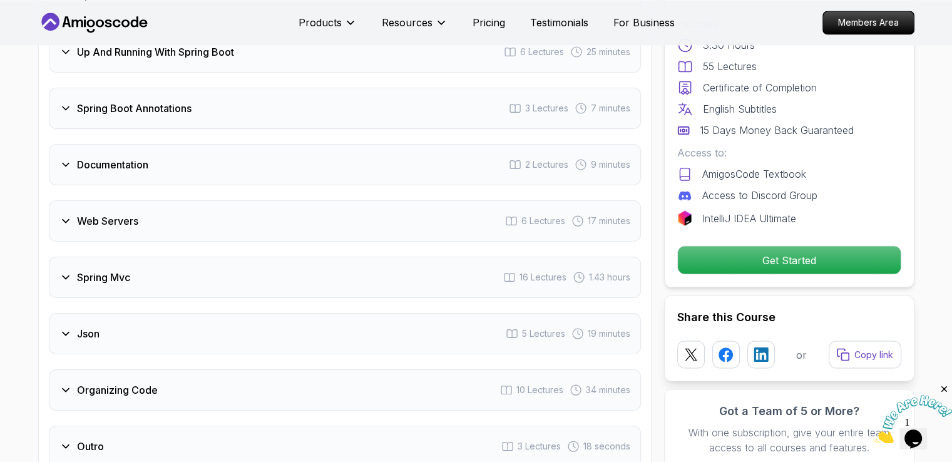
click at [188, 257] on div "Spring Mvc 16 Lectures 1.43 hours" at bounding box center [345, 277] width 592 height 41
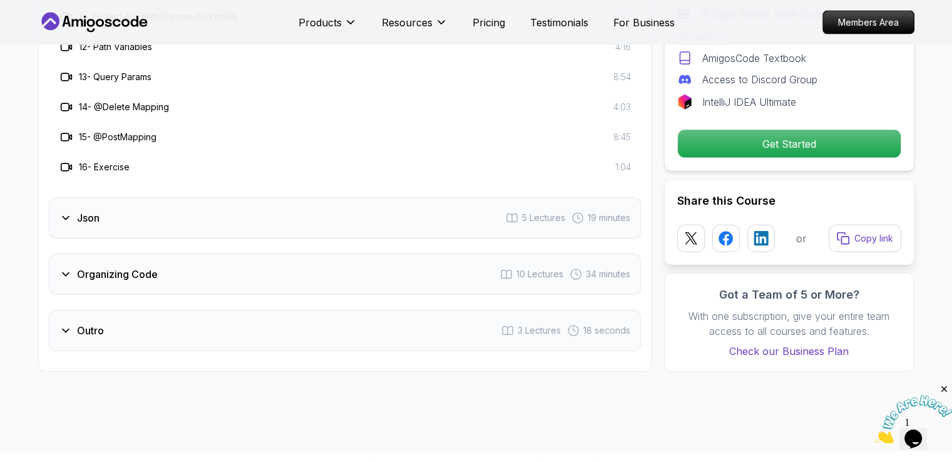
scroll to position [2781, 0]
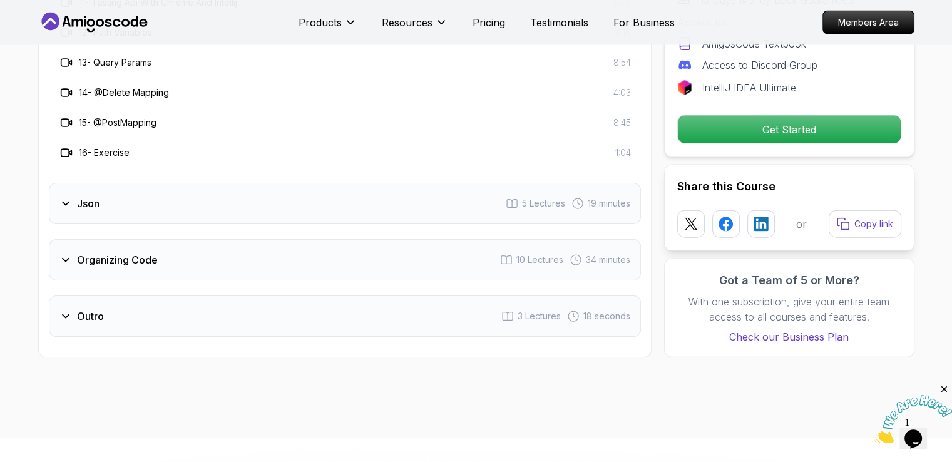
click at [247, 239] on div "Organizing Code 10 Lectures 34 minutes" at bounding box center [345, 259] width 592 height 41
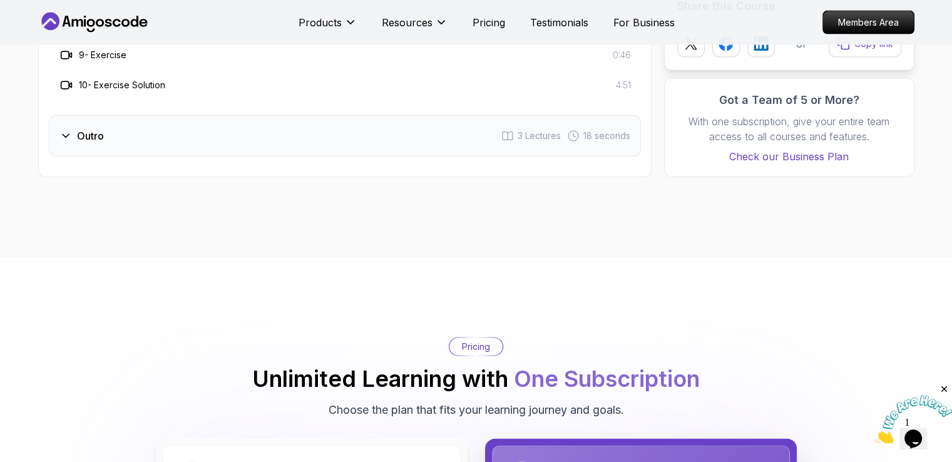
click at [226, 115] on div "Outro 3 Lectures 18 seconds" at bounding box center [345, 135] width 592 height 41
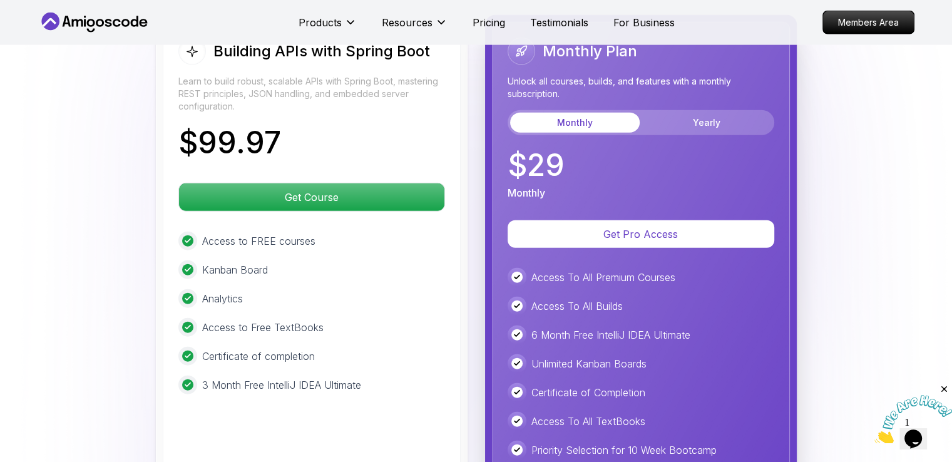
scroll to position [2923, 0]
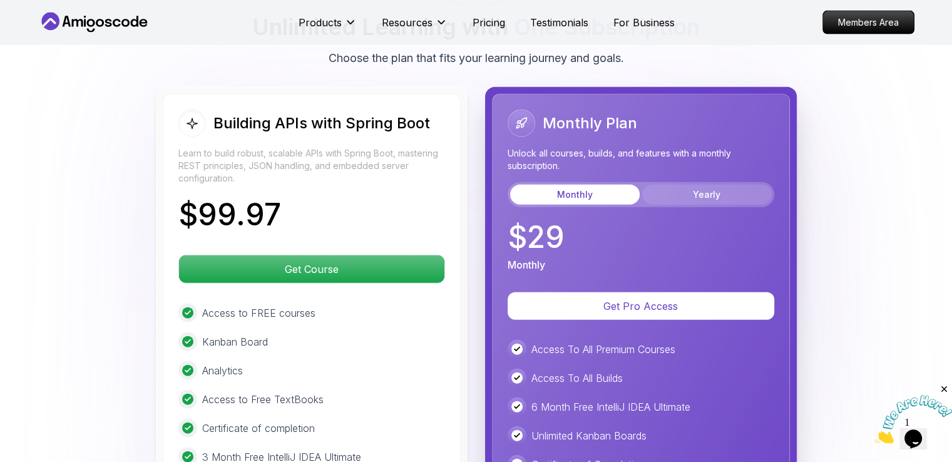
click at [721, 185] on button "Yearly" at bounding box center [707, 195] width 130 height 20
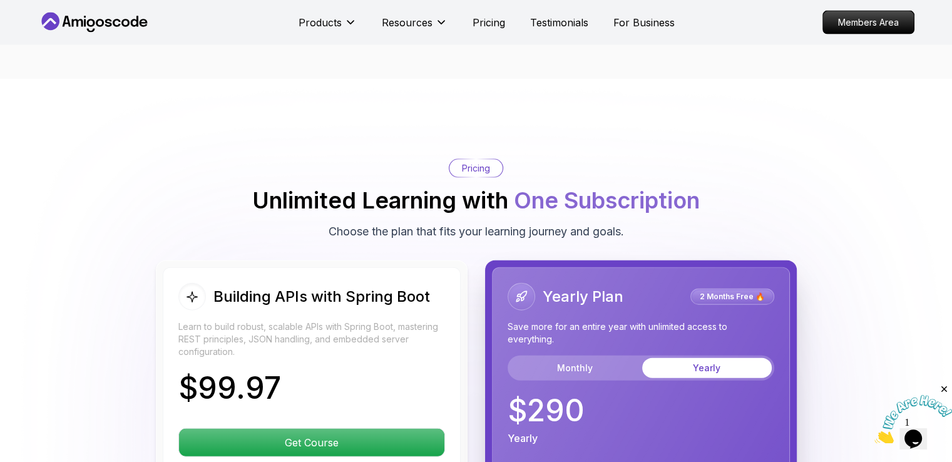
scroll to position [2730, 0]
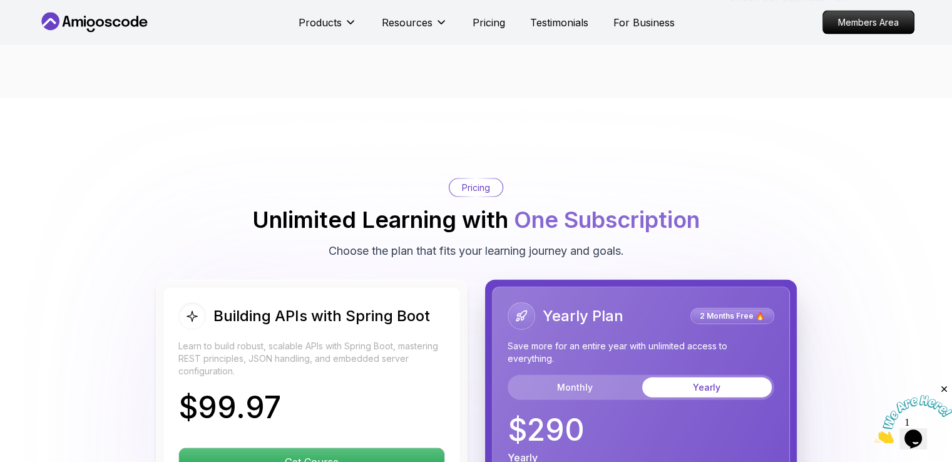
click at [726, 310] on p "2 Months Free 🔥" at bounding box center [732, 316] width 80 height 13
click at [601, 377] on button "Monthly" at bounding box center [575, 387] width 130 height 20
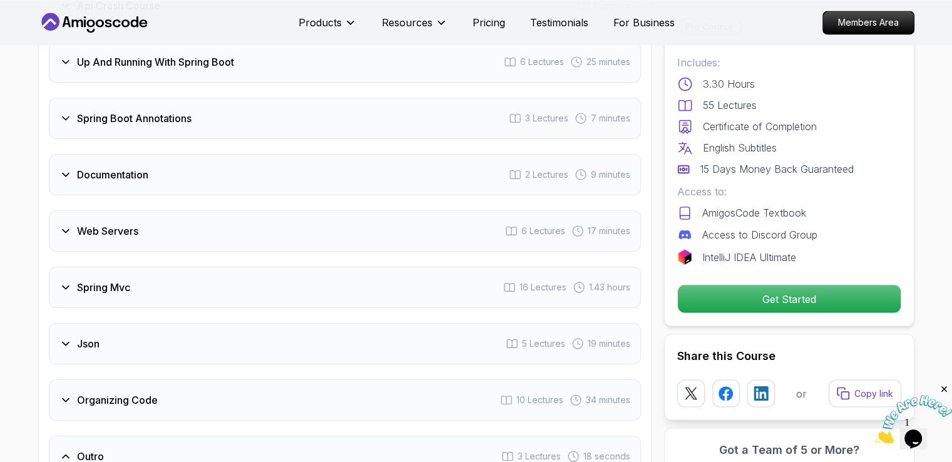
scroll to position [1917, 0]
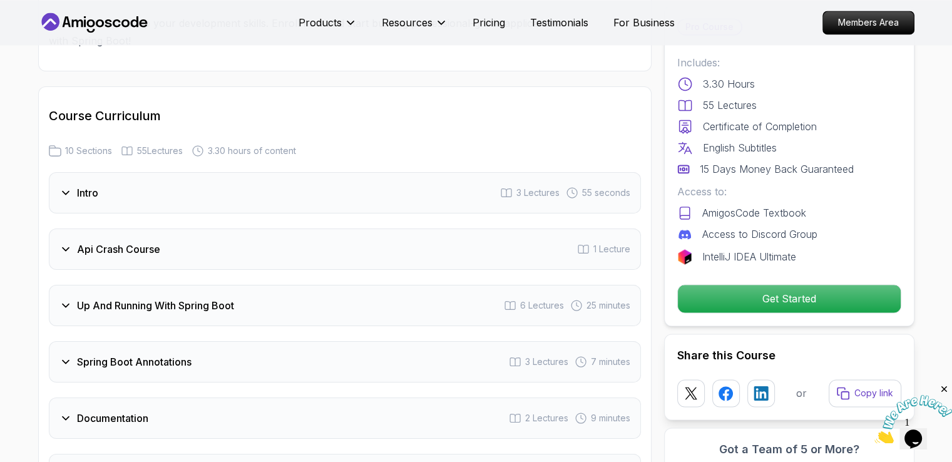
click at [346, 228] on div "Api Crash Course 1 Lecture" at bounding box center [345, 248] width 592 height 41
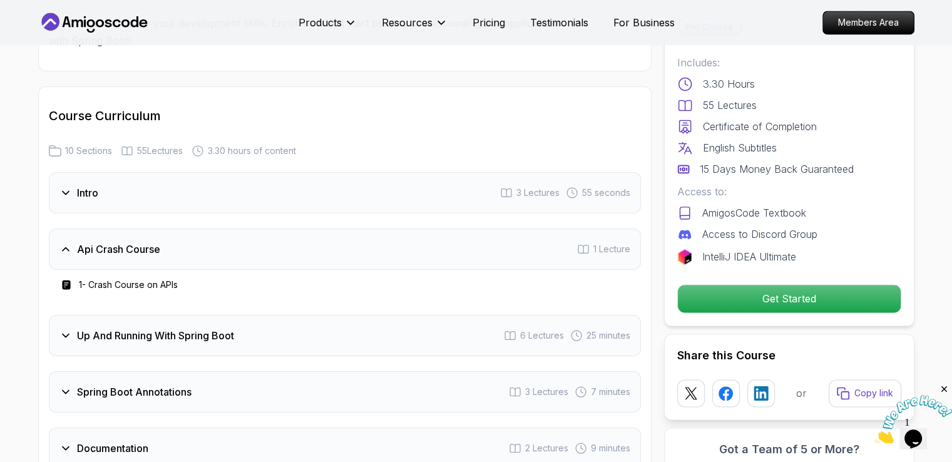
click at [296, 315] on div "Up And Running With Spring Boot 6 Lectures 25 minutes" at bounding box center [345, 335] width 592 height 41
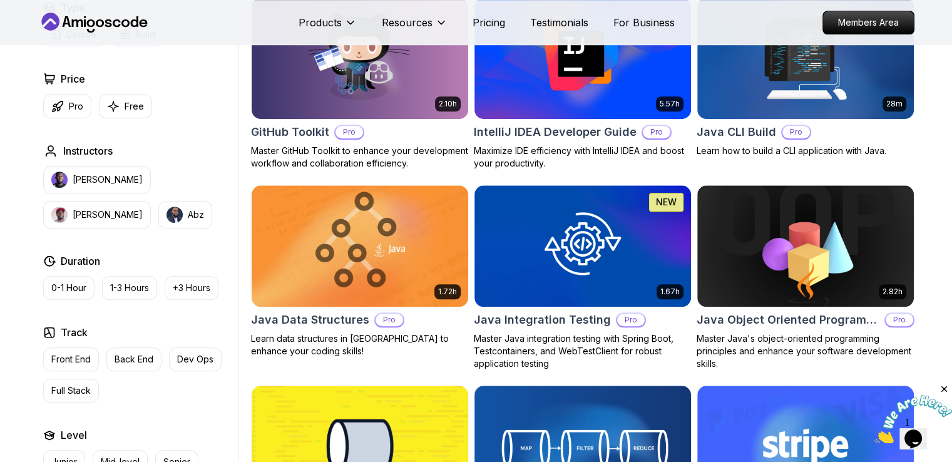
scroll to position [1013, 0]
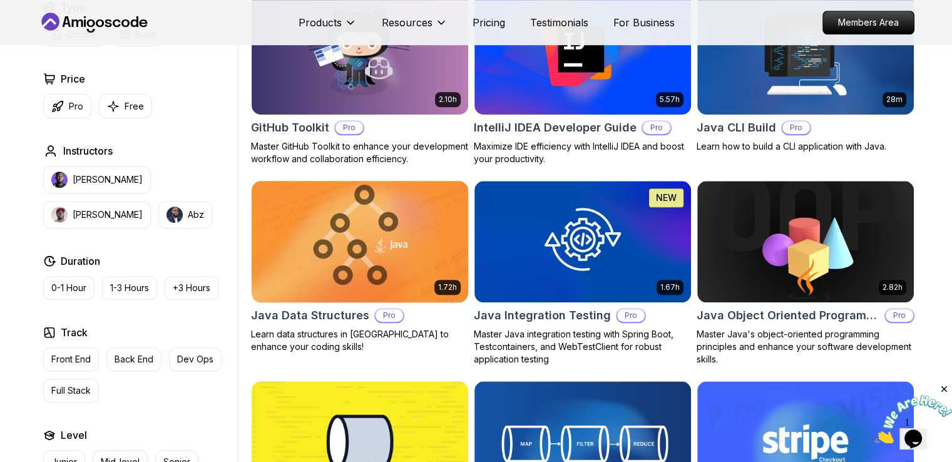
click at [383, 233] on img at bounding box center [359, 241] width 227 height 127
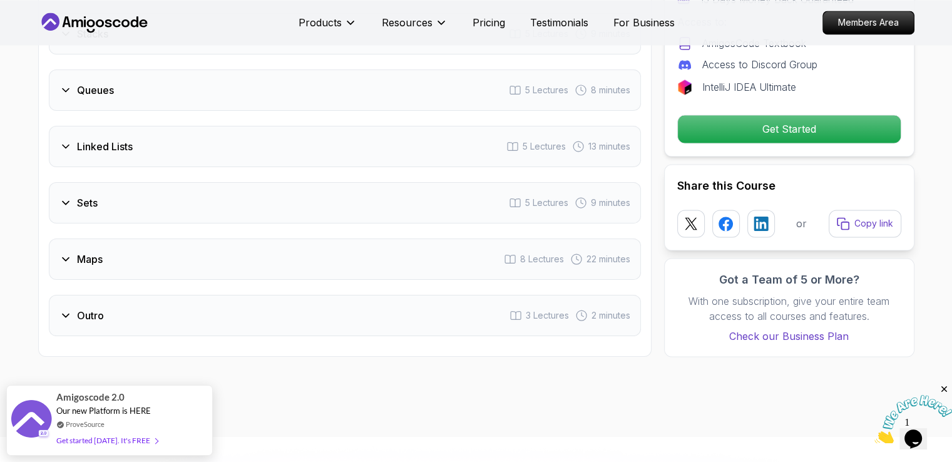
scroll to position [2186, 0]
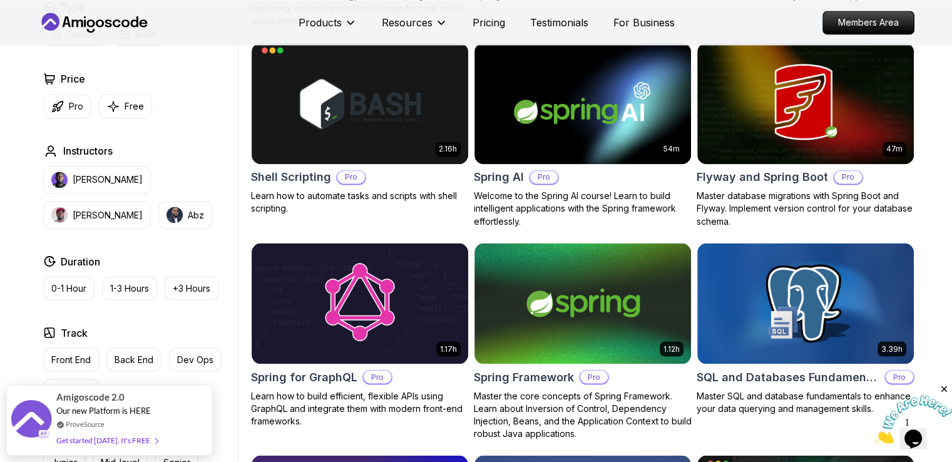
scroll to position [2197, 0]
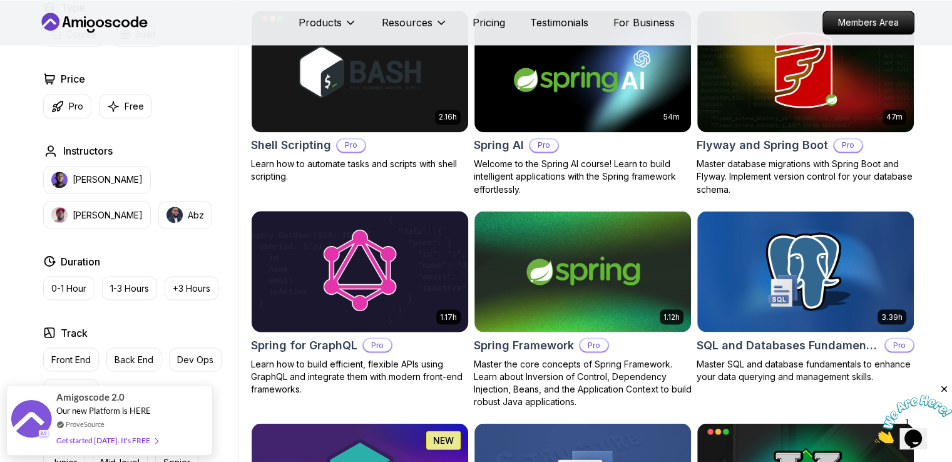
click at [387, 280] on img at bounding box center [359, 271] width 227 height 127
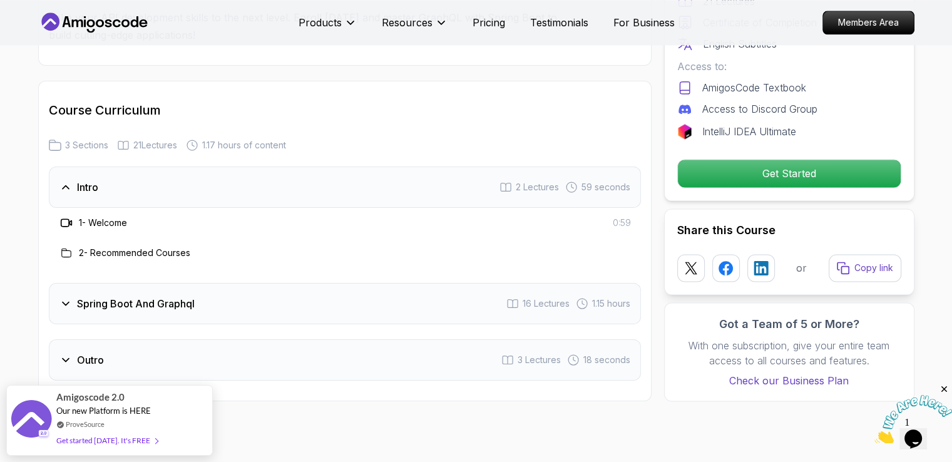
scroll to position [1719, 0]
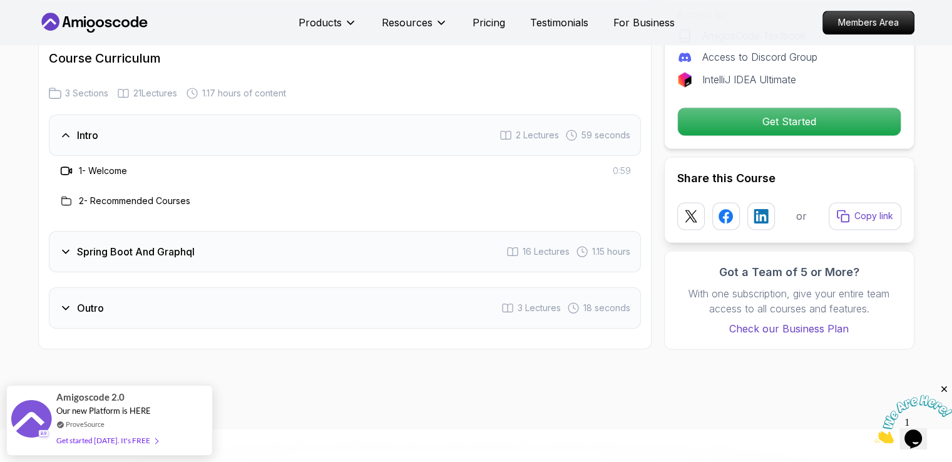
click at [303, 232] on div "Spring Boot And Graphql 16 Lectures 1.15 hours" at bounding box center [345, 251] width 592 height 41
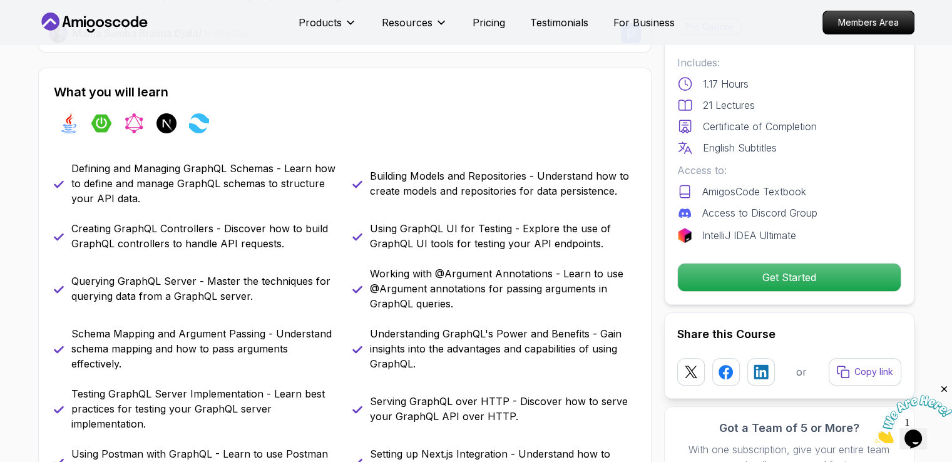
scroll to position [448, 0]
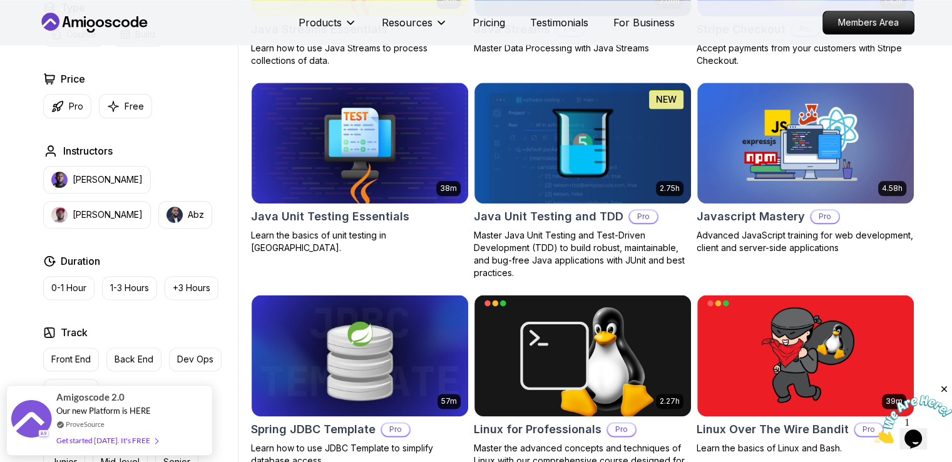
scroll to position [1579, 0]
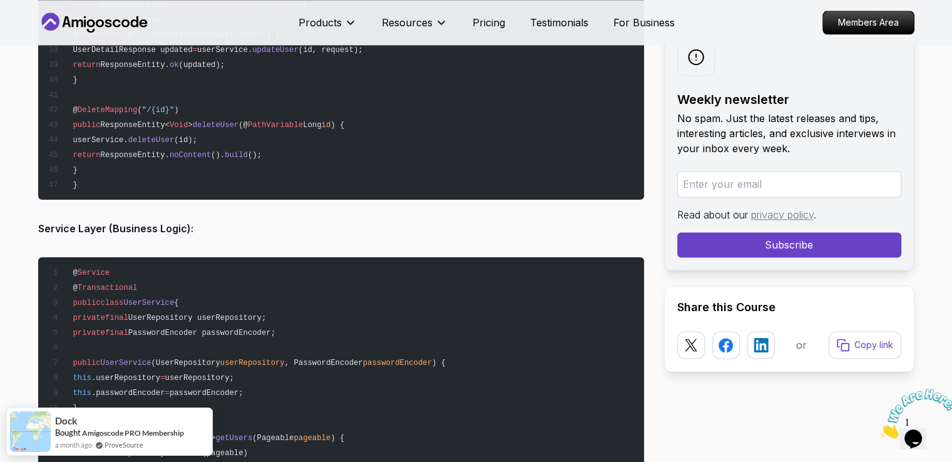
scroll to position [6489, 0]
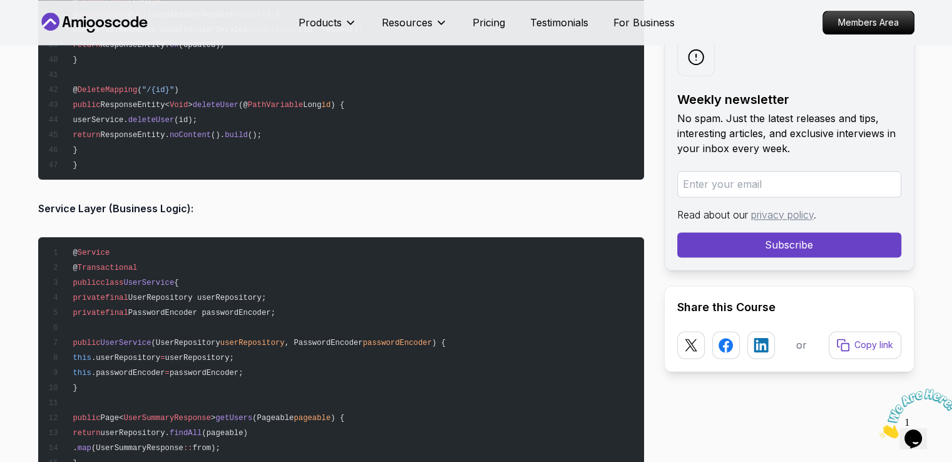
drag, startPoint x: 98, startPoint y: 335, endPoint x: 139, endPoint y: 386, distance: 65.0
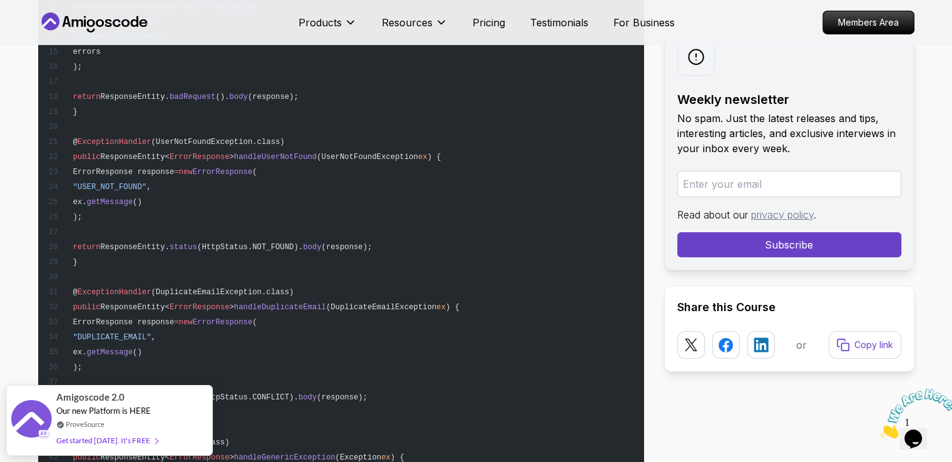
scroll to position [9334, 0]
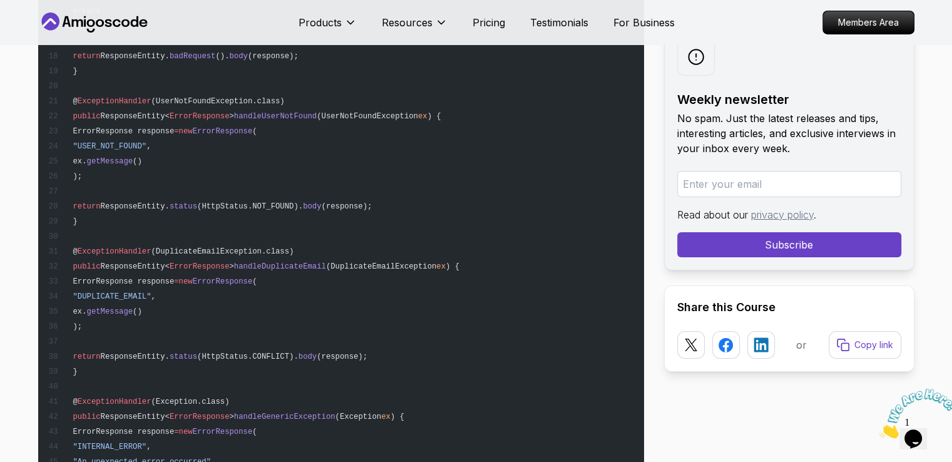
click at [228, 247] on span "(DuplicateEmailException.class)" at bounding box center [222, 251] width 143 height 9
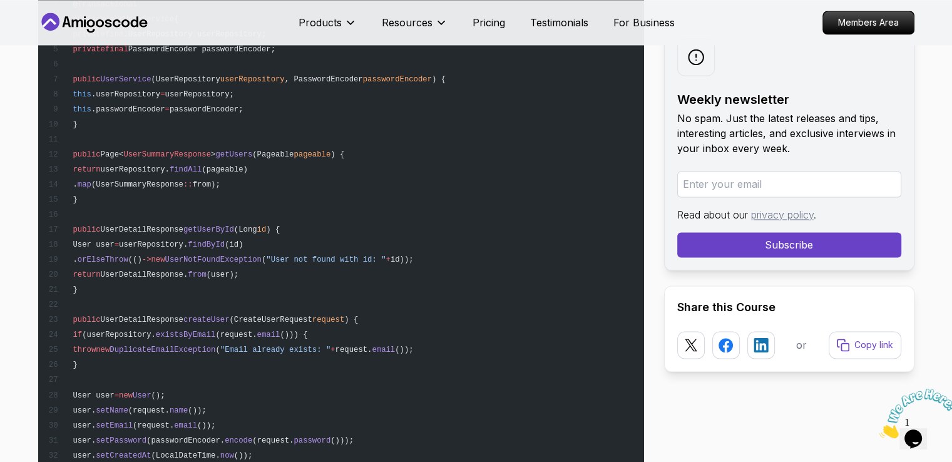
scroll to position [6772, 0]
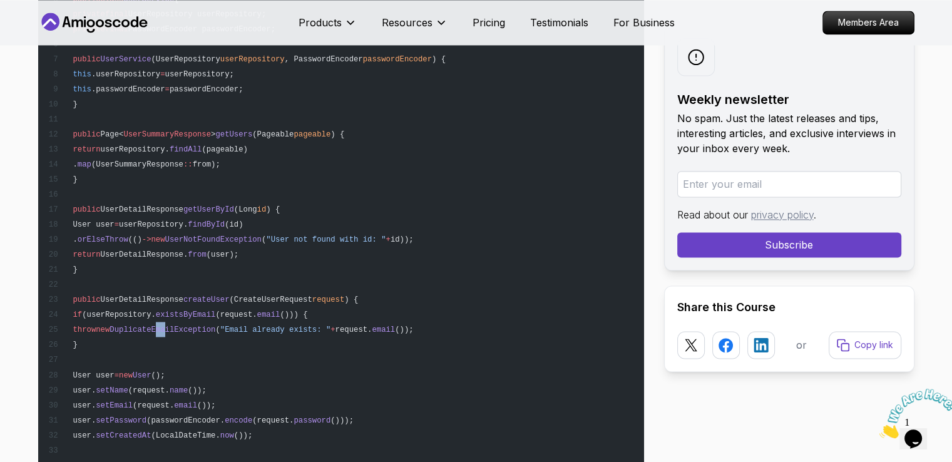
drag, startPoint x: 205, startPoint y: 331, endPoint x: 214, endPoint y: 327, distance: 9.8
click at [214, 327] on pre "@ Service @ Transactional public class UserService { private final UserReposito…" at bounding box center [341, 382] width 606 height 856
drag, startPoint x: 111, startPoint y: 416, endPoint x: 154, endPoint y: 417, distance: 42.6
click at [150, 416] on span "user. setPassword (passwordEncoder. encode (request. password ()));" at bounding box center [200, 420] width 305 height 9
click at [151, 431] on span "setCreatedAt" at bounding box center [123, 435] width 55 height 9
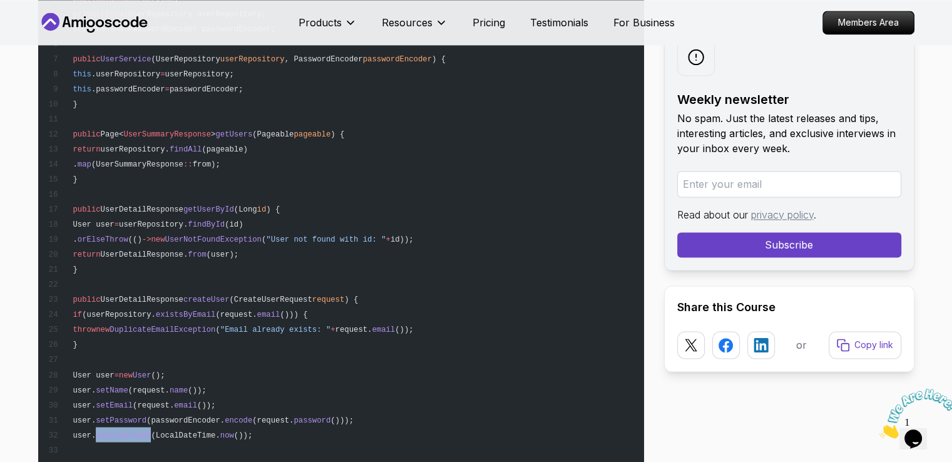
click at [151, 431] on span "setCreatedAt" at bounding box center [123, 435] width 55 height 9
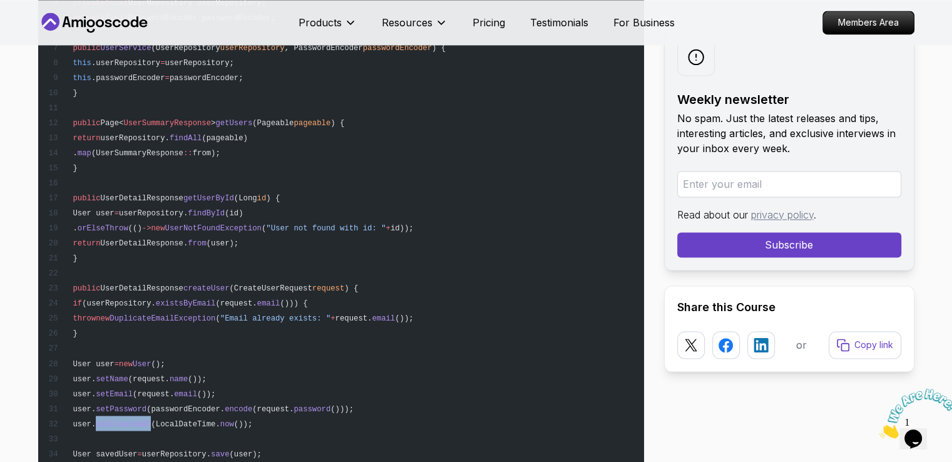
scroll to position [6743, 0]
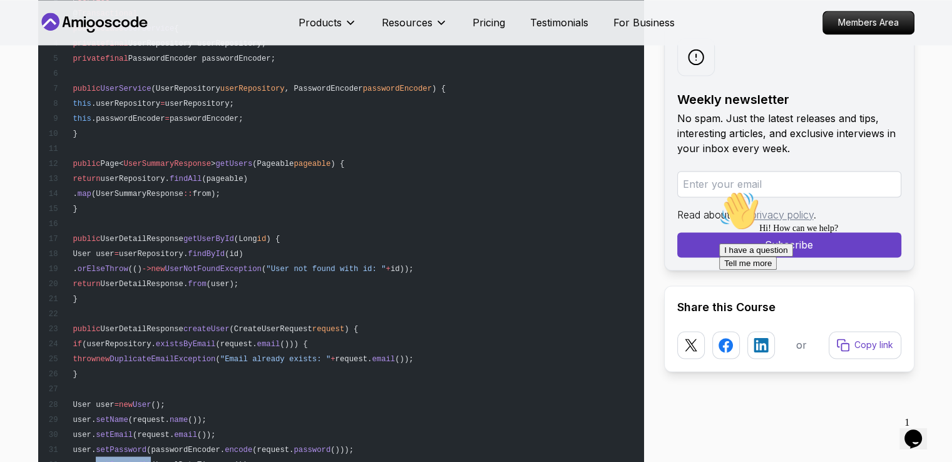
drag, startPoint x: 132, startPoint y: 250, endPoint x: 223, endPoint y: 270, distance: 93.1
click at [223, 270] on pre "@ Service @ Transactional public class UserService { private final UserReposito…" at bounding box center [341, 411] width 606 height 856
click at [128, 265] on span "orElseThrow" at bounding box center [103, 269] width 51 height 9
click at [325, 279] on pre "@ Service @ Transactional public class UserService { private final UserReposito…" at bounding box center [341, 411] width 606 height 856
